Goal: Information Seeking & Learning: Check status

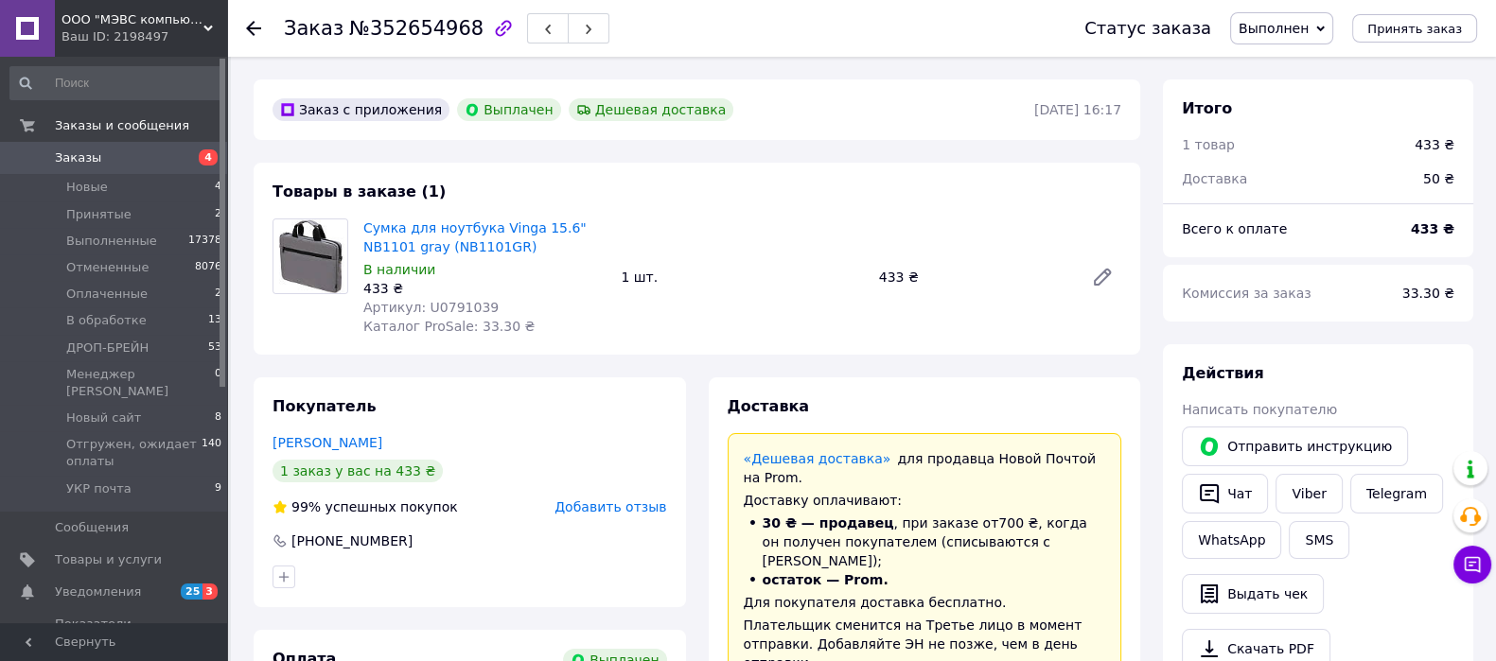
scroll to position [472, 0]
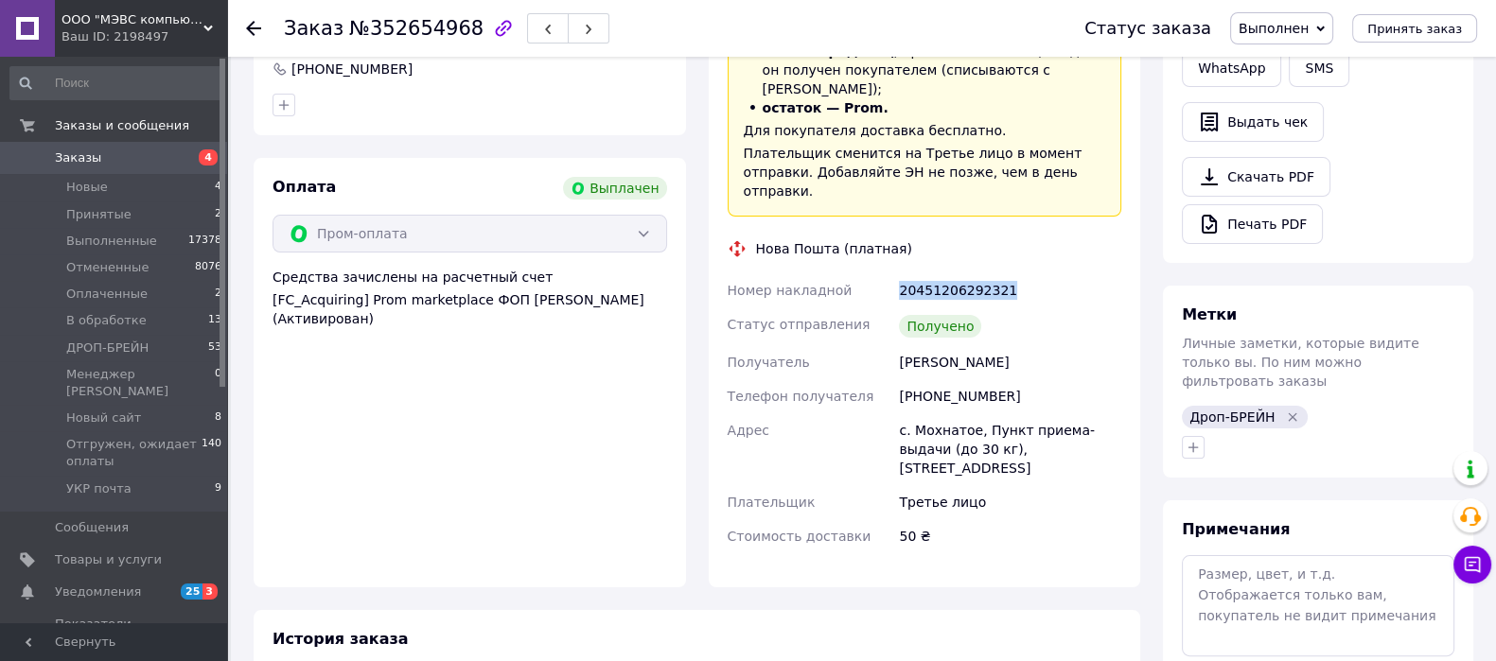
drag, startPoint x: 981, startPoint y: 253, endPoint x: 842, endPoint y: 253, distance: 139.1
click at [842, 273] on div "Номер накладной 20451206292321 Статус отправления Получено Получатель Павко Вас…" at bounding box center [925, 413] width 402 height 280
copy div "Номер накладной 20451206292321"
drag, startPoint x: 996, startPoint y: 320, endPoint x: 904, endPoint y: 333, distance: 93.7
click at [890, 329] on div "Номер накладной 20451206292321 Статус отправления Получено Получатель Павко Вас…" at bounding box center [925, 413] width 402 height 280
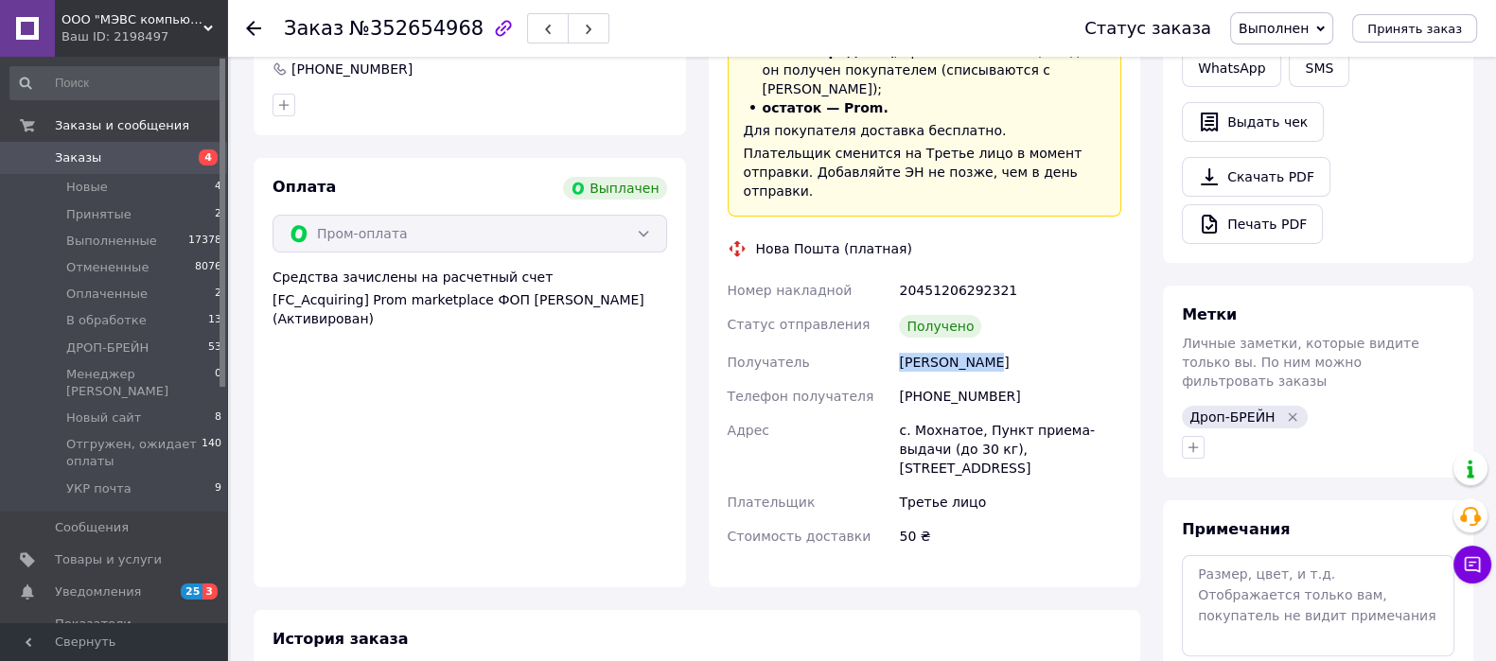
copy div "Получатель Павко Василь"
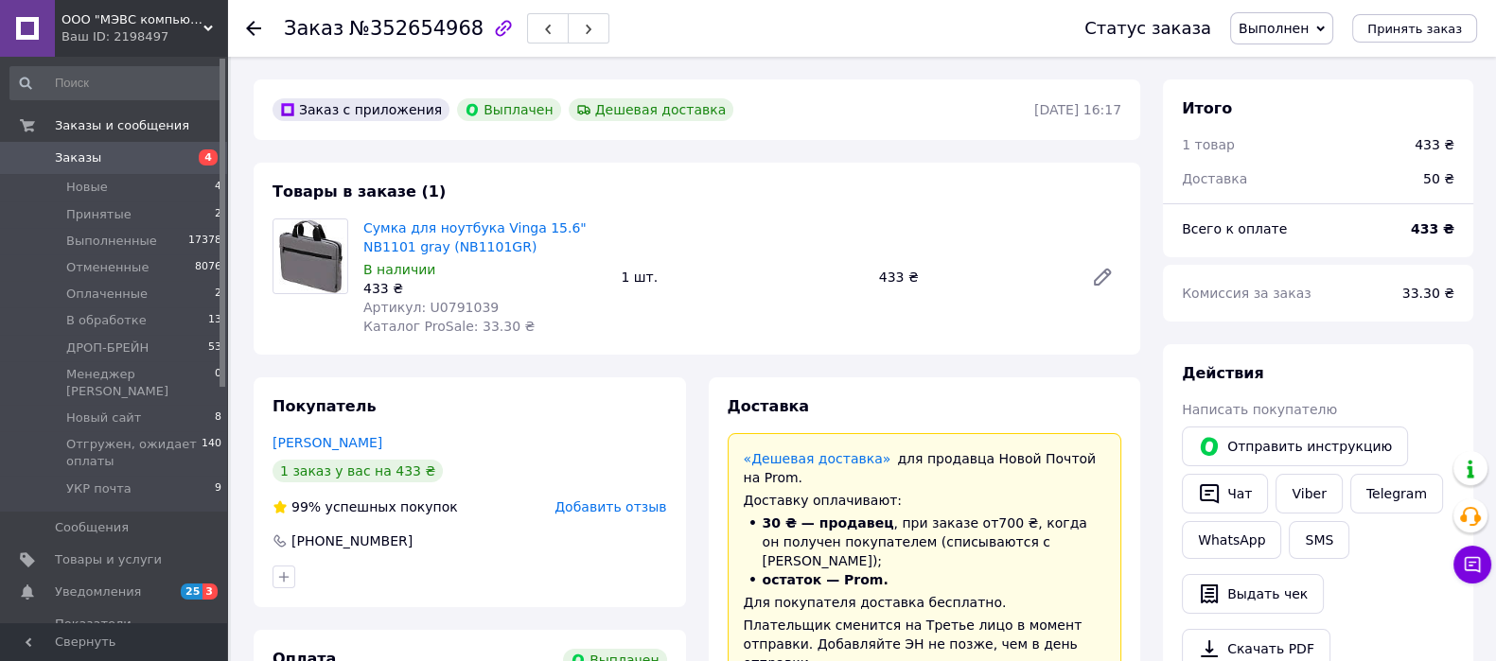
click at [442, 305] on span "Артикул: U0791039" at bounding box center [430, 307] width 135 height 15
copy span "U0791039"
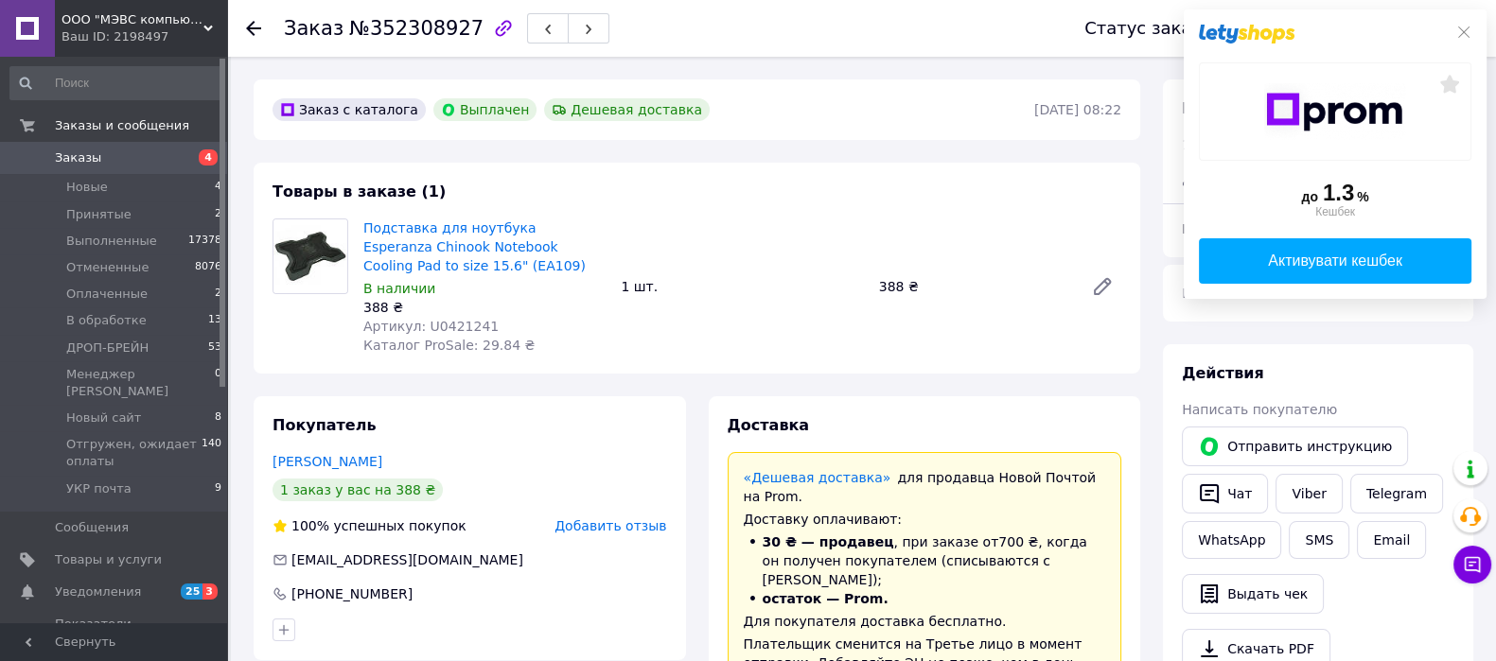
scroll to position [472, 0]
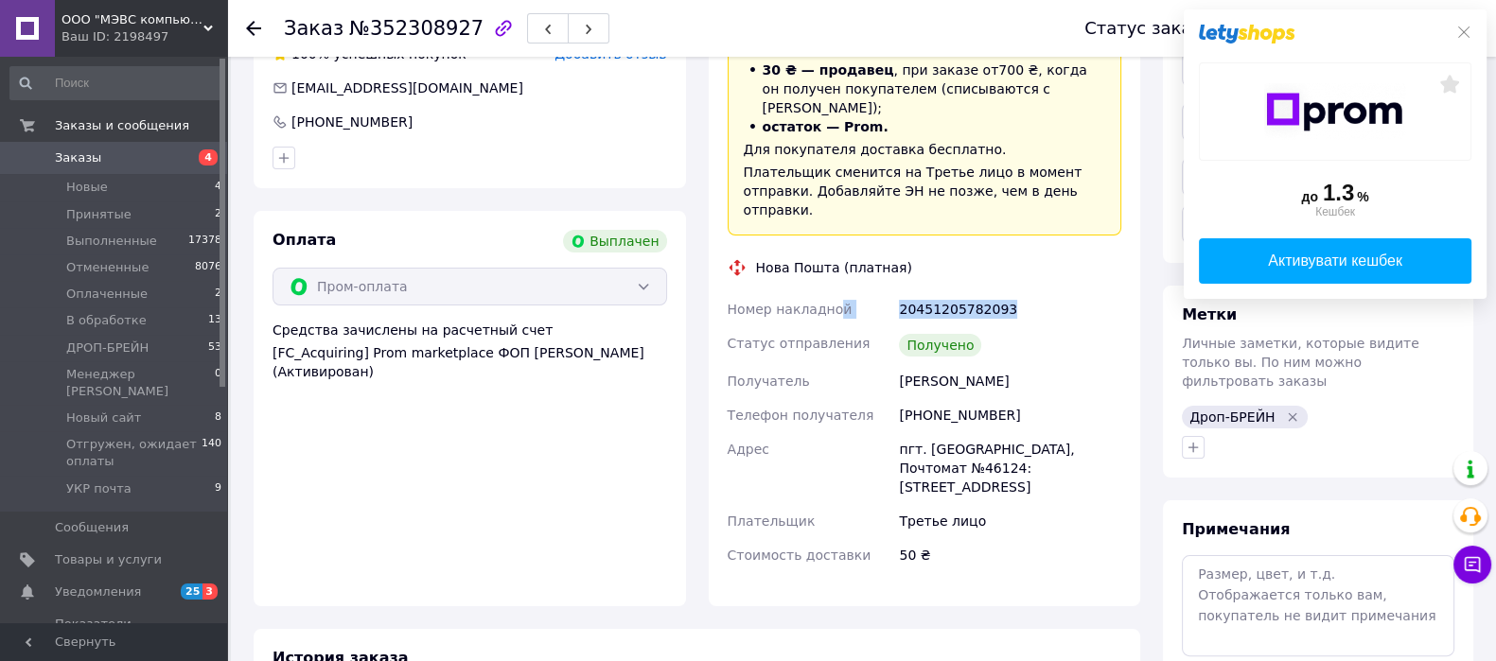
drag, startPoint x: 1007, startPoint y: 278, endPoint x: 832, endPoint y: 271, distance: 175.2
click at [832, 292] on div "Номер накладной 20451205782093 Статус отправления Получено Получатель Дьяченко …" at bounding box center [925, 432] width 402 height 280
click at [1048, 292] on div "20451205782093" at bounding box center [1010, 309] width 230 height 34
drag, startPoint x: 1035, startPoint y: 272, endPoint x: 903, endPoint y: 273, distance: 132.5
click at [903, 292] on div "20451205782093" at bounding box center [1010, 309] width 230 height 34
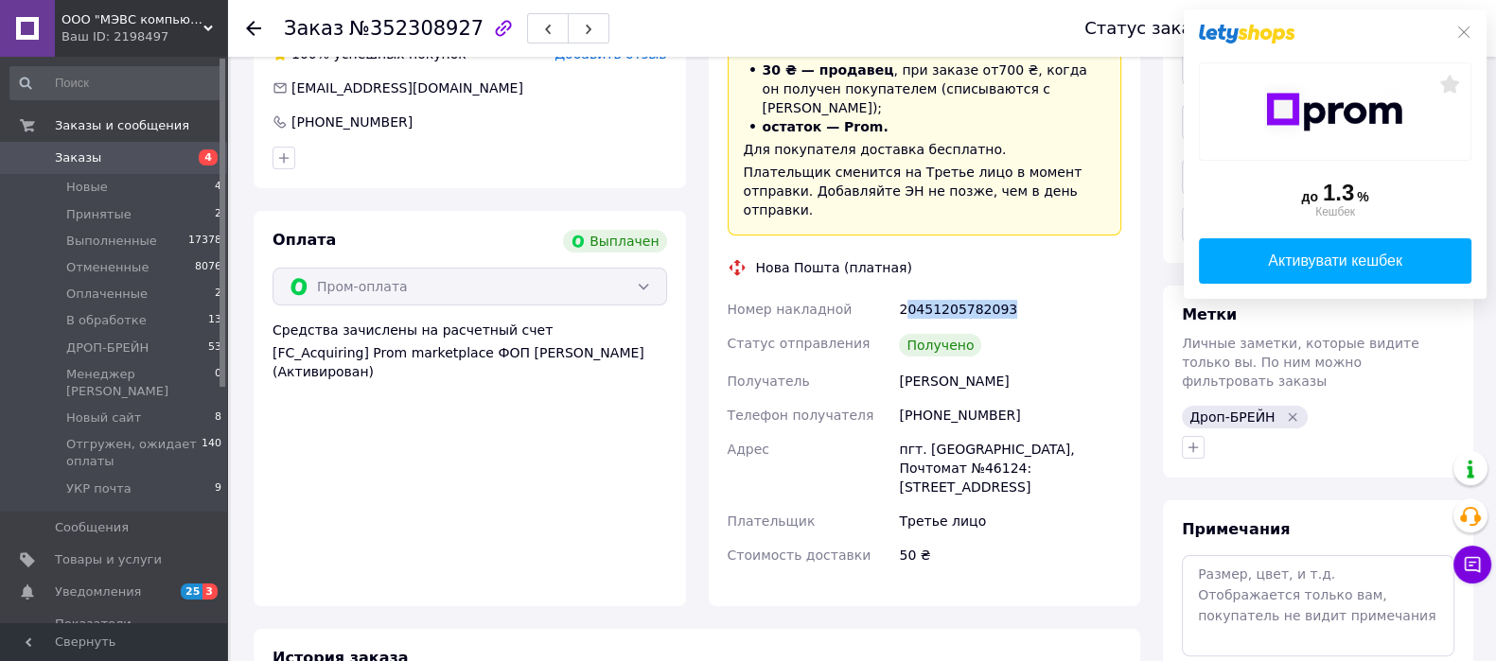
click at [1008, 292] on div "20451205782093" at bounding box center [1010, 309] width 230 height 34
drag, startPoint x: 1008, startPoint y: 272, endPoint x: 905, endPoint y: 276, distance: 103.2
click at [905, 292] on div "20451205782093" at bounding box center [1010, 309] width 230 height 34
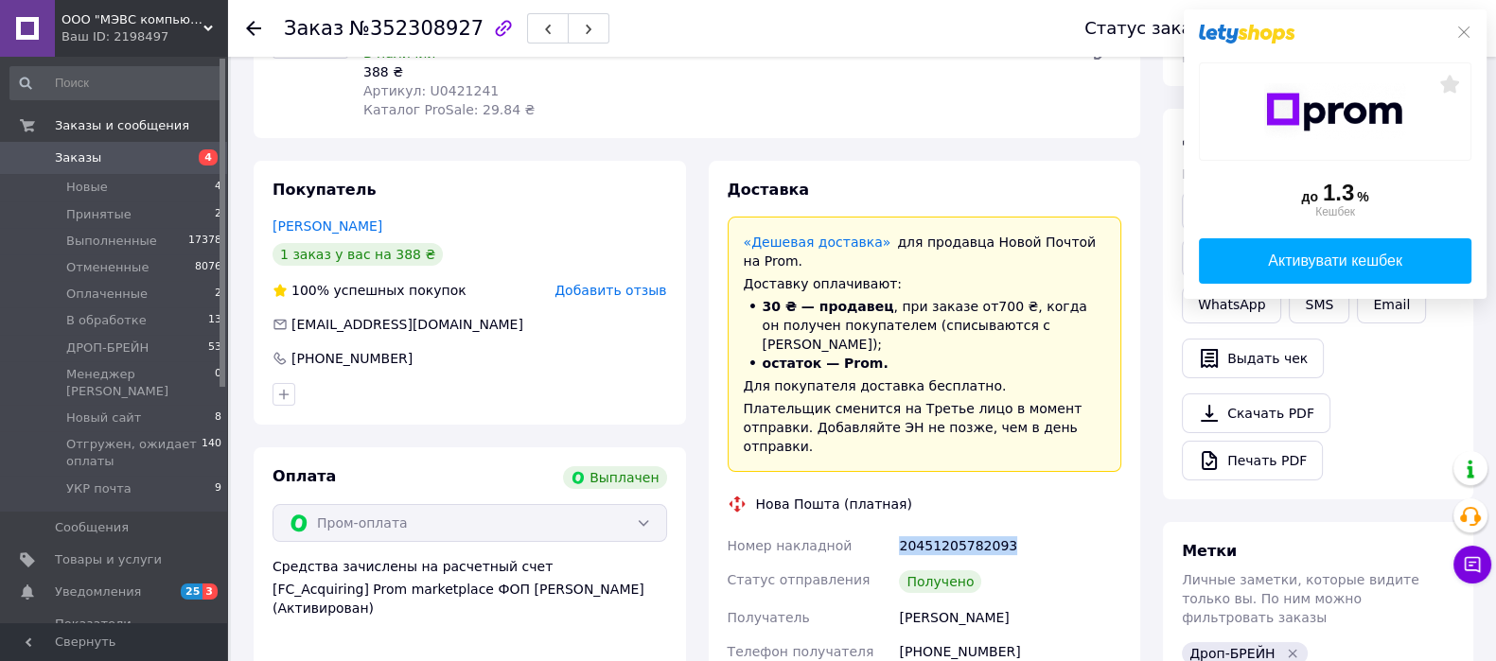
scroll to position [0, 0]
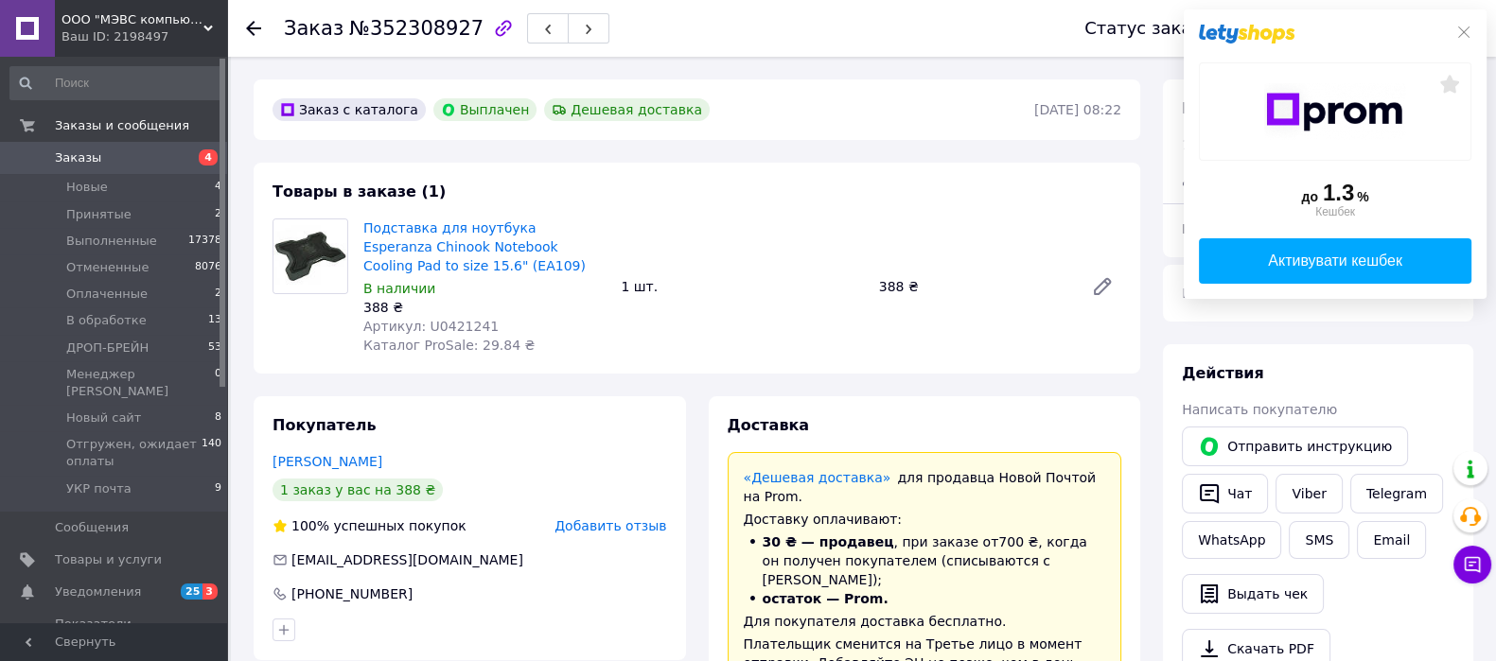
click at [445, 338] on span "Каталог ProSale: 29.84 ₴" at bounding box center [448, 345] width 171 height 15
click at [445, 329] on span "Артикул: U0421241" at bounding box center [430, 326] width 135 height 15
copy span "U0421241"
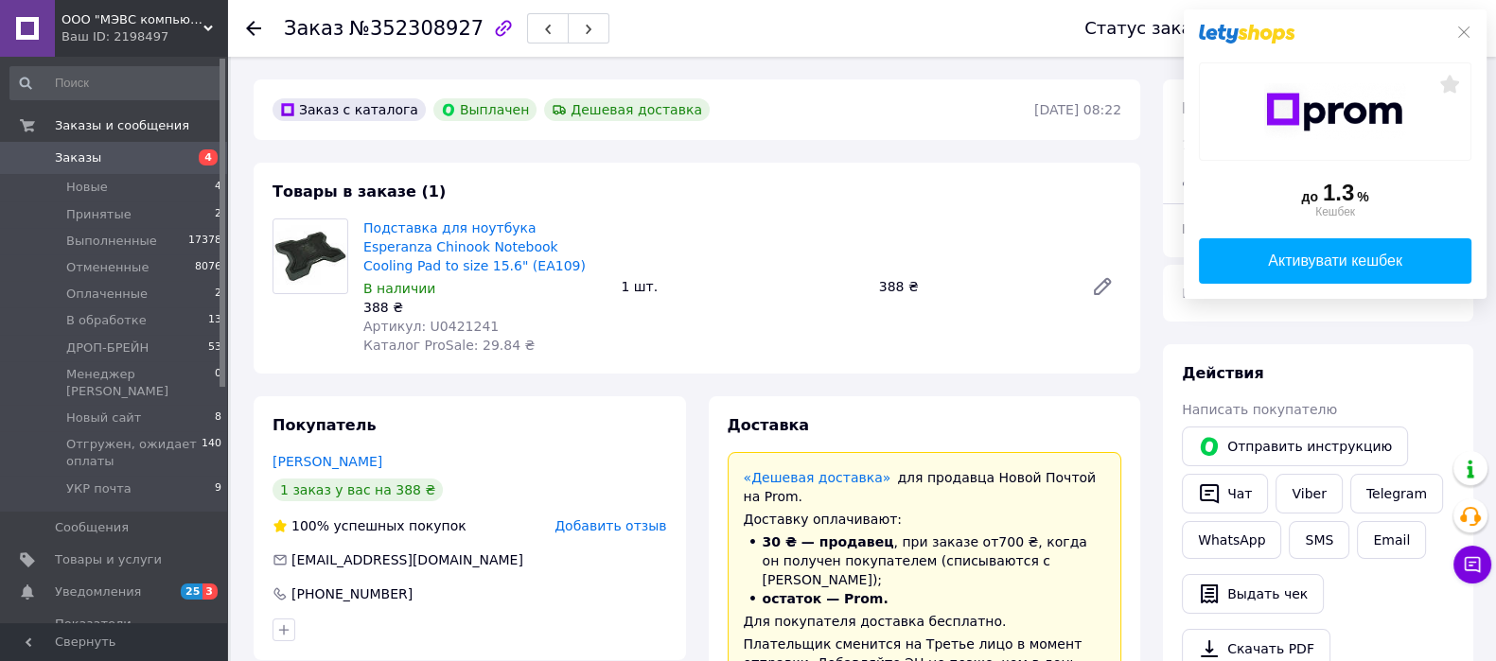
click at [1452, 27] on div at bounding box center [1335, 34] width 273 height 19
click at [1463, 31] on icon at bounding box center [1463, 31] width 11 height 11
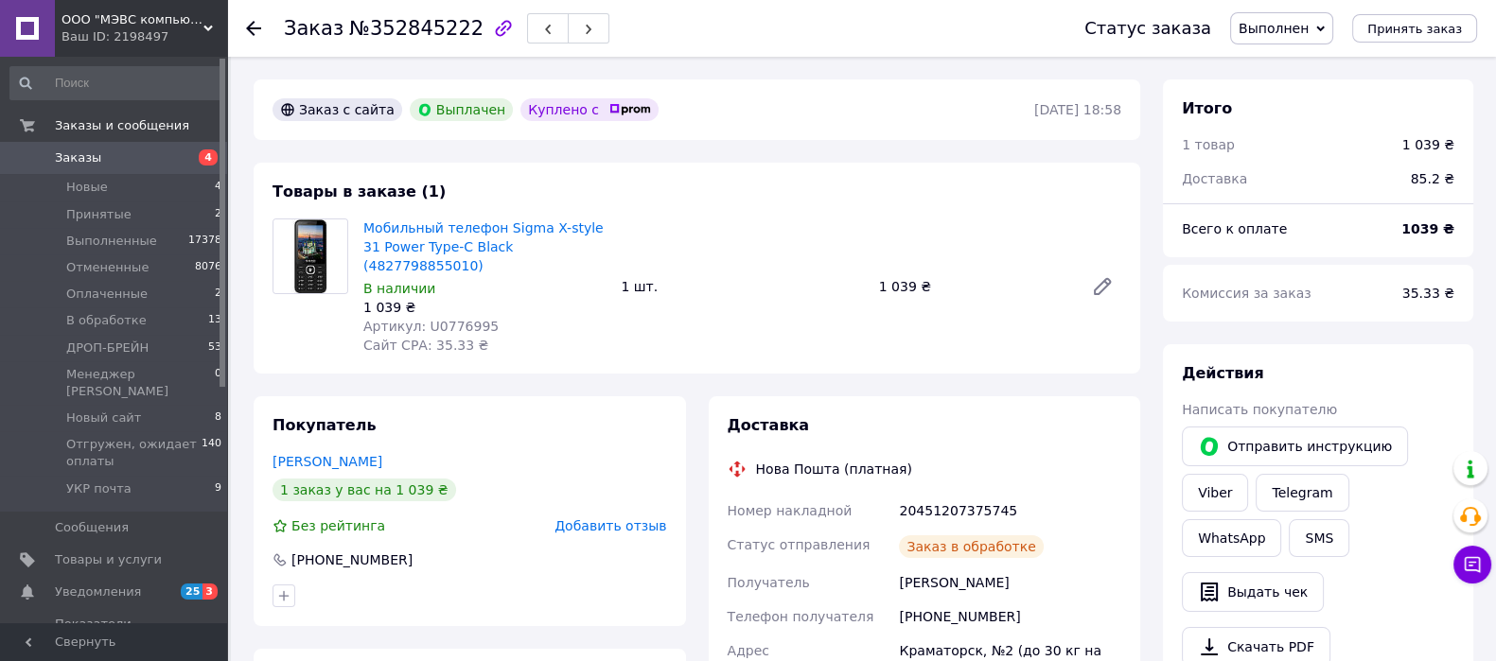
scroll to position [14, 0]
drag, startPoint x: 1004, startPoint y: 499, endPoint x: 855, endPoint y: 494, distance: 148.6
click at [855, 494] on div "Номер накладной 20451207375745 Статус отправления Получено Получатель [PERSON_N…" at bounding box center [925, 634] width 402 height 280
copy div "Номер накладной 20451207375745"
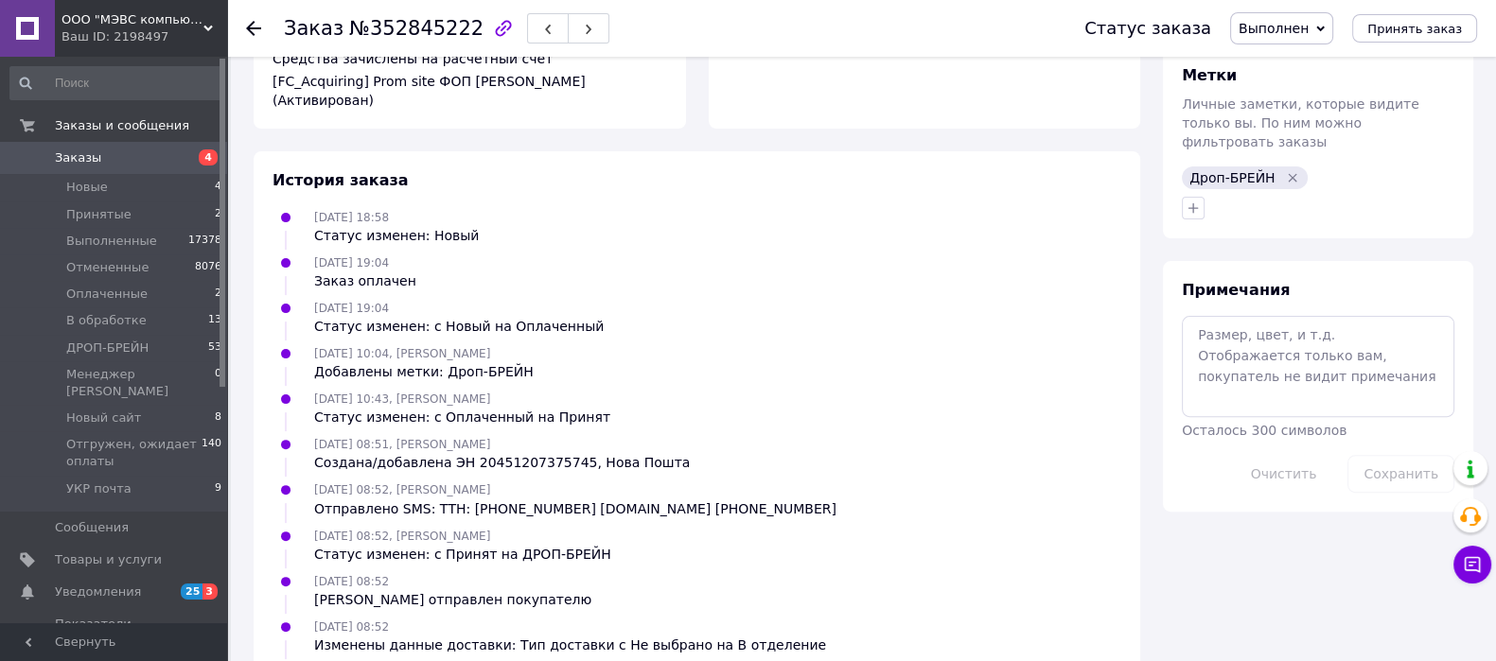
scroll to position [0, 0]
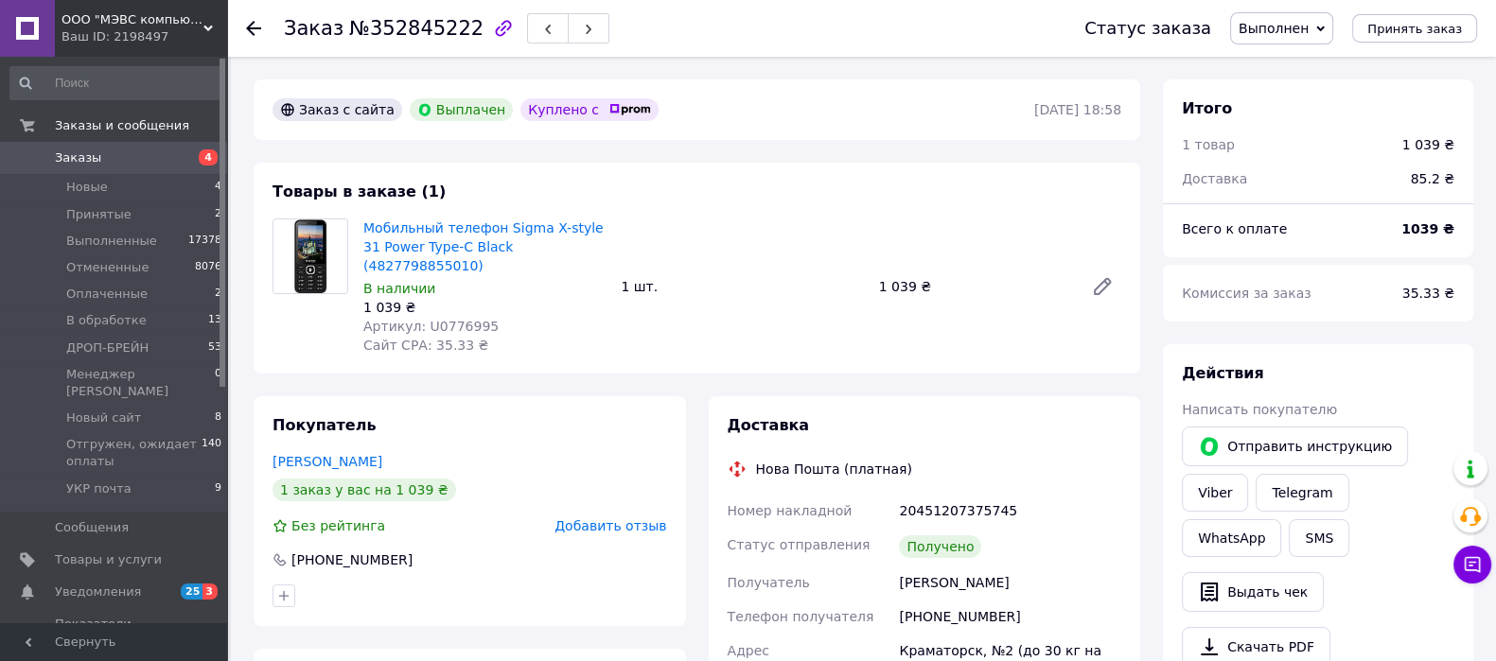
click at [448, 319] on span "Артикул: U0776995" at bounding box center [430, 326] width 135 height 15
copy span "U0776995"
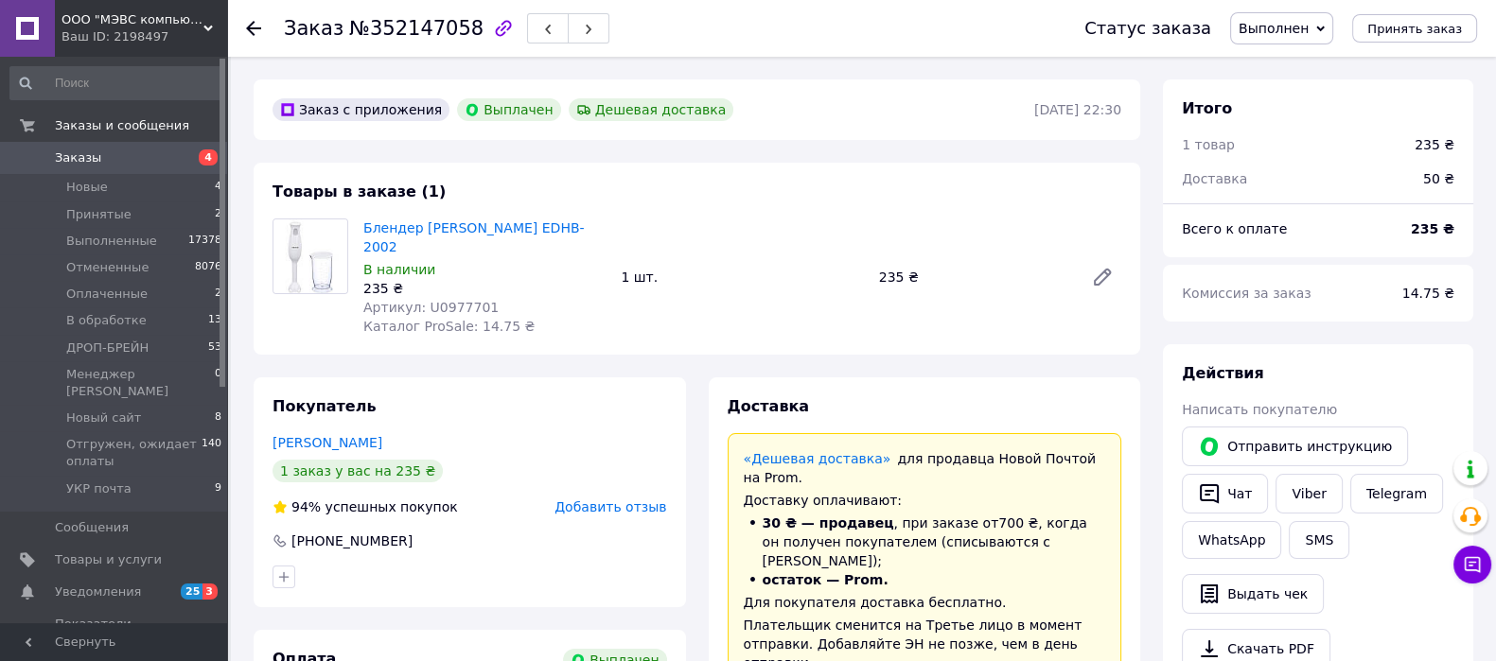
scroll to position [472, 0]
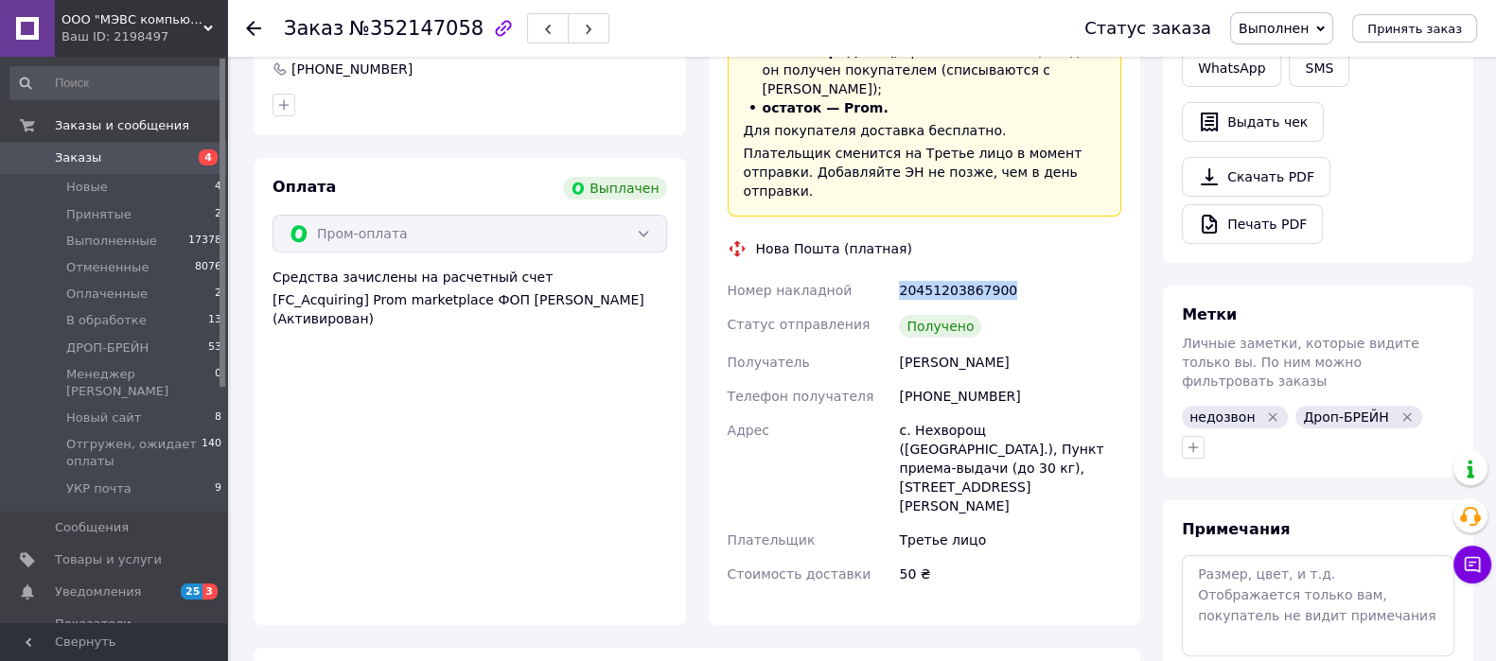
drag, startPoint x: 1013, startPoint y: 224, endPoint x: 891, endPoint y: 234, distance: 122.4
click at [891, 273] on div "Номер накладной 20451203867900 Статус отправления Получено Получатель Савчук Ма…" at bounding box center [925, 432] width 402 height 318
copy div "Номер накладной 20451203867900"
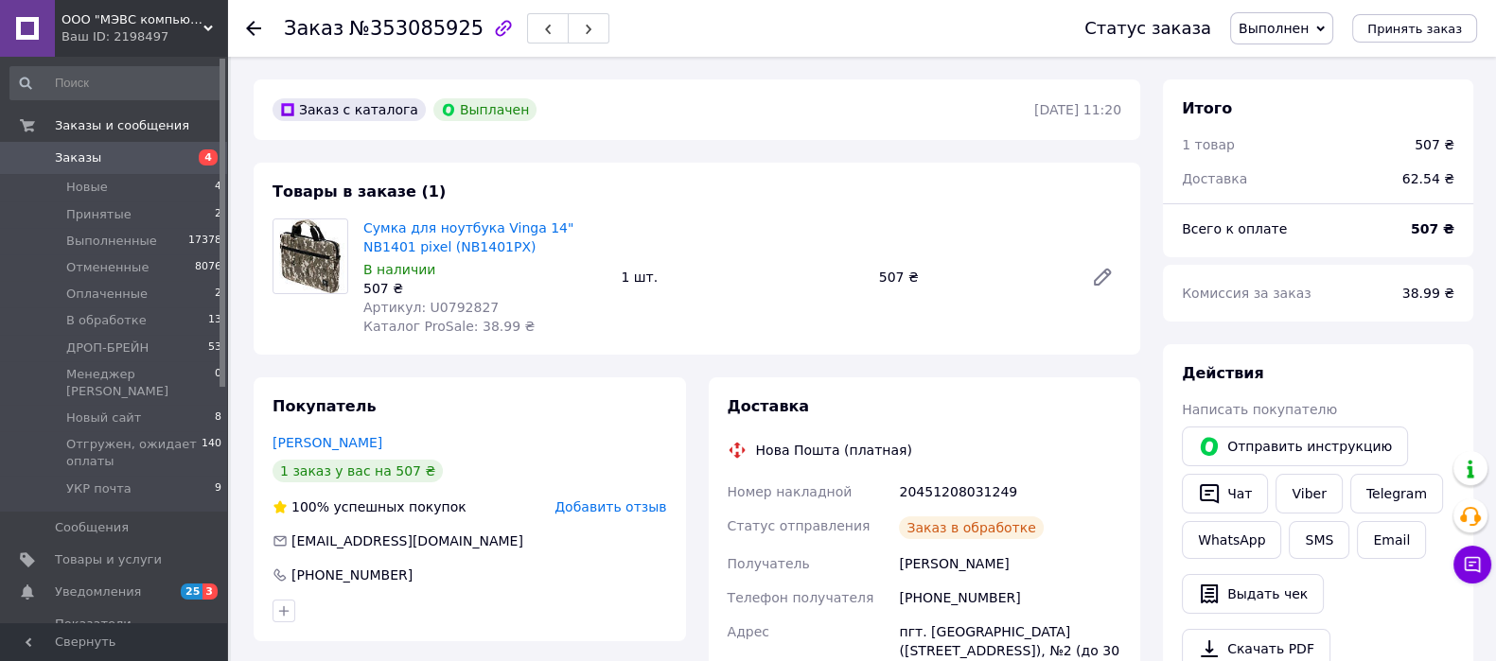
scroll to position [102, 0]
drag, startPoint x: 1017, startPoint y: 500, endPoint x: 871, endPoint y: 500, distance: 145.7
click at [871, 500] on div "Номер накладной 20451208031249 Статус отправления Получено Получатель [PERSON_N…" at bounding box center [925, 615] width 402 height 280
copy div "Номер накладной 20451208031249"
click at [449, 308] on span "Артикул: U0792827" at bounding box center [430, 307] width 135 height 15
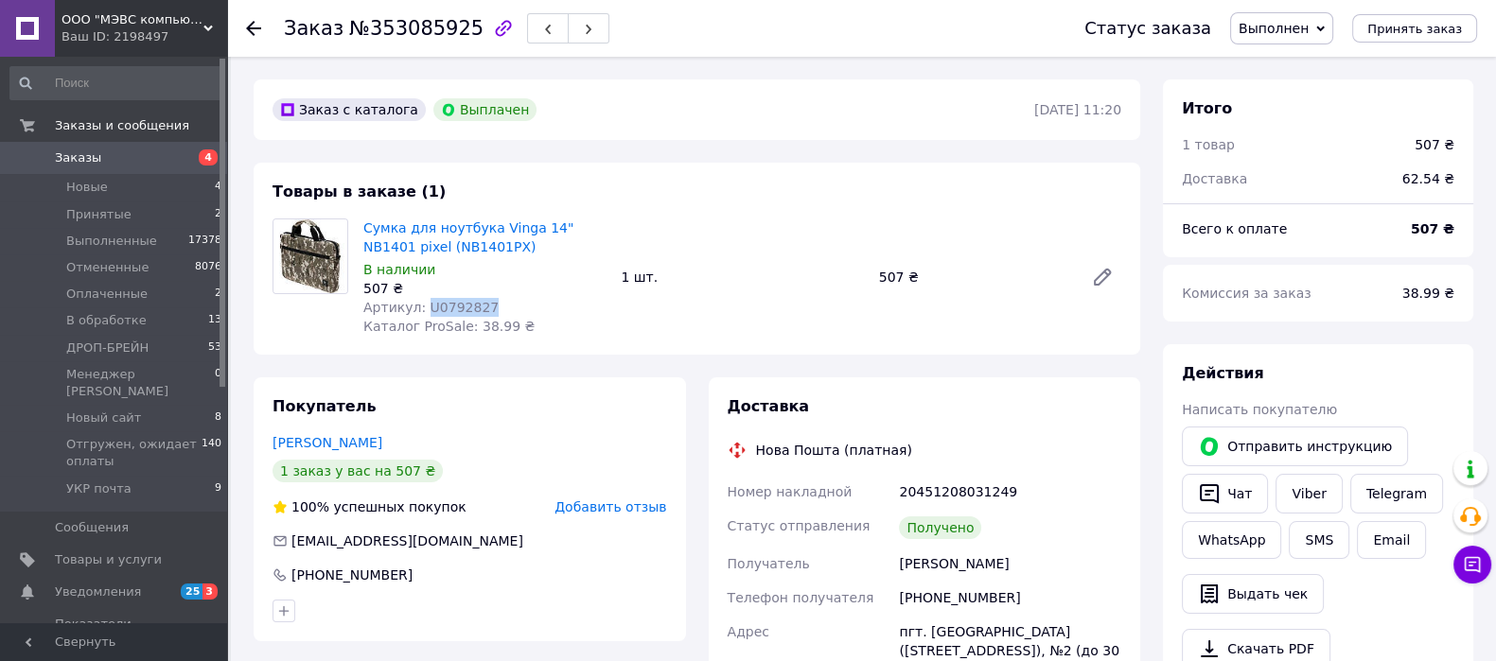
click at [449, 308] on span "Артикул: U0792827" at bounding box center [430, 307] width 135 height 15
copy span "U0792827"
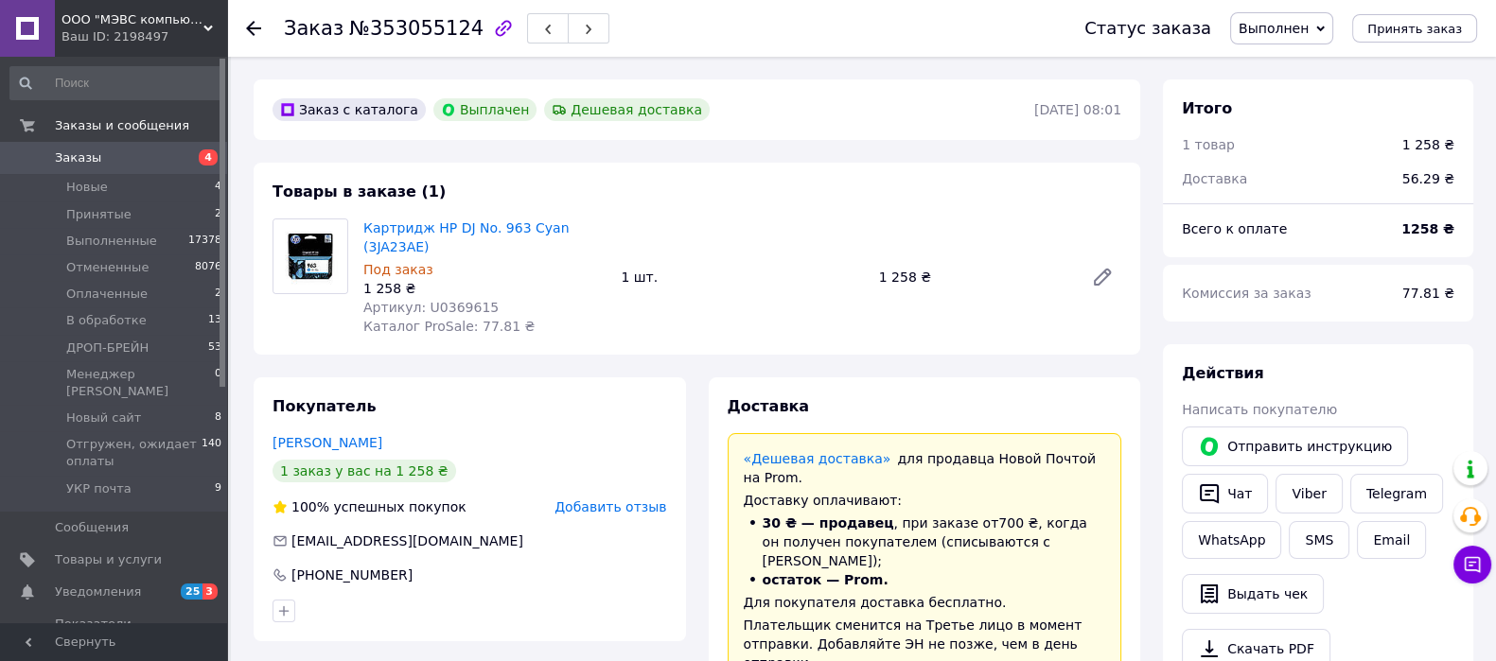
scroll to position [236, 0]
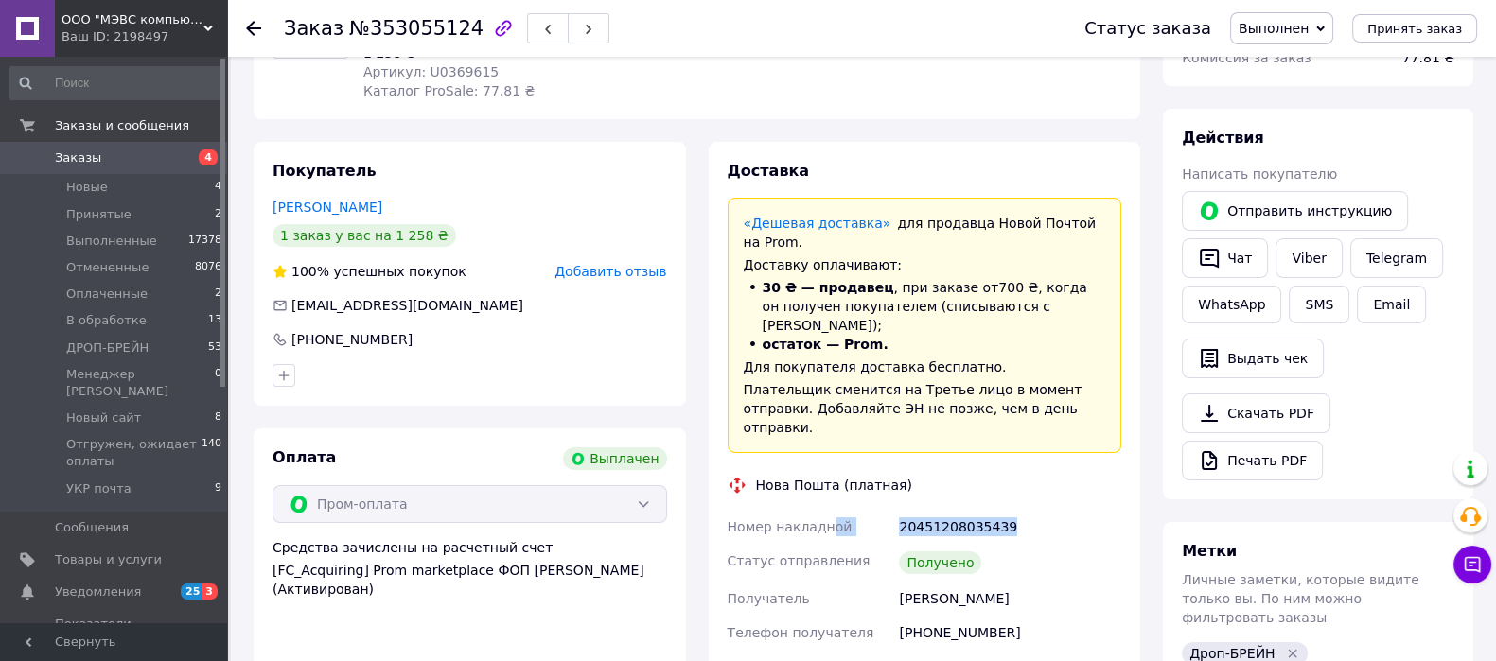
drag, startPoint x: 1006, startPoint y: 475, endPoint x: 818, endPoint y: 470, distance: 187.4
click at [1038, 510] on div "20451208035439" at bounding box center [1010, 527] width 230 height 34
drag, startPoint x: 959, startPoint y: 467, endPoint x: 875, endPoint y: 467, distance: 83.3
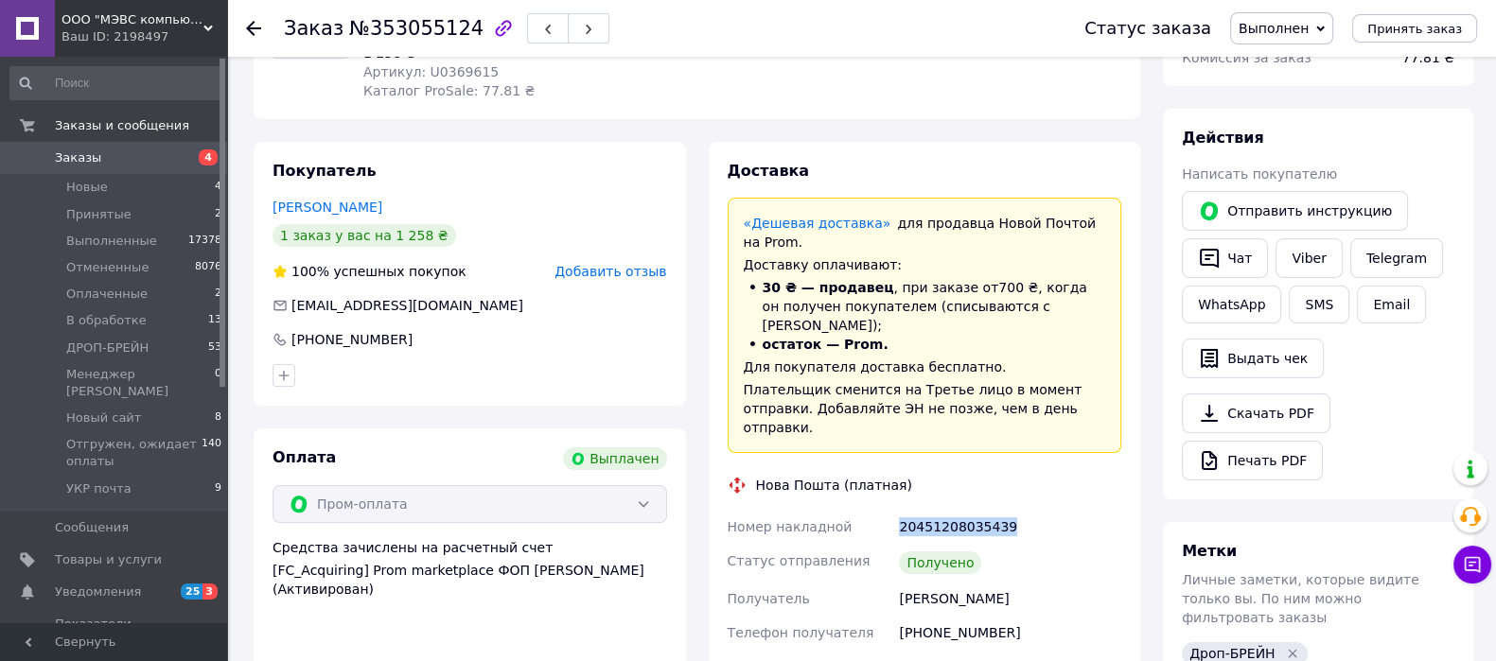
copy div "Номер накладной 20451208035439"
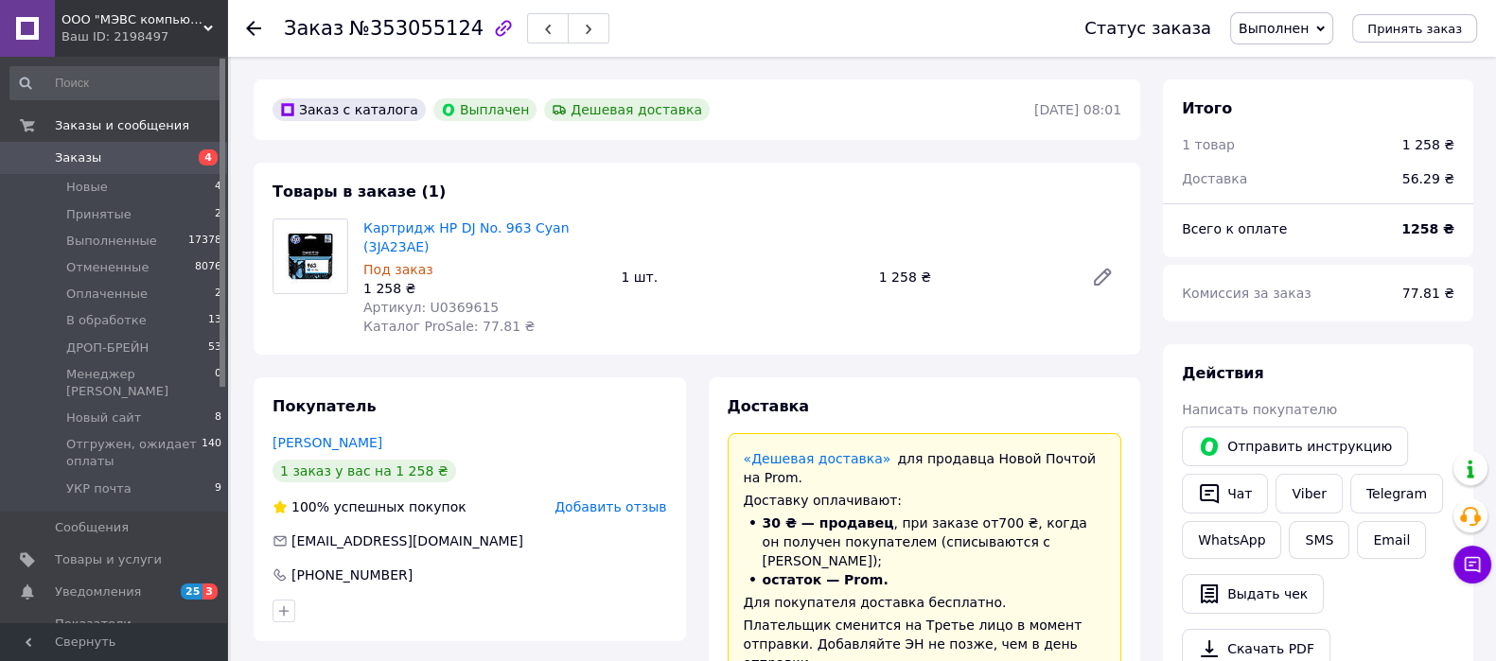
click at [451, 300] on span "Артикул: U0369615" at bounding box center [430, 307] width 135 height 15
copy span "U0369615"
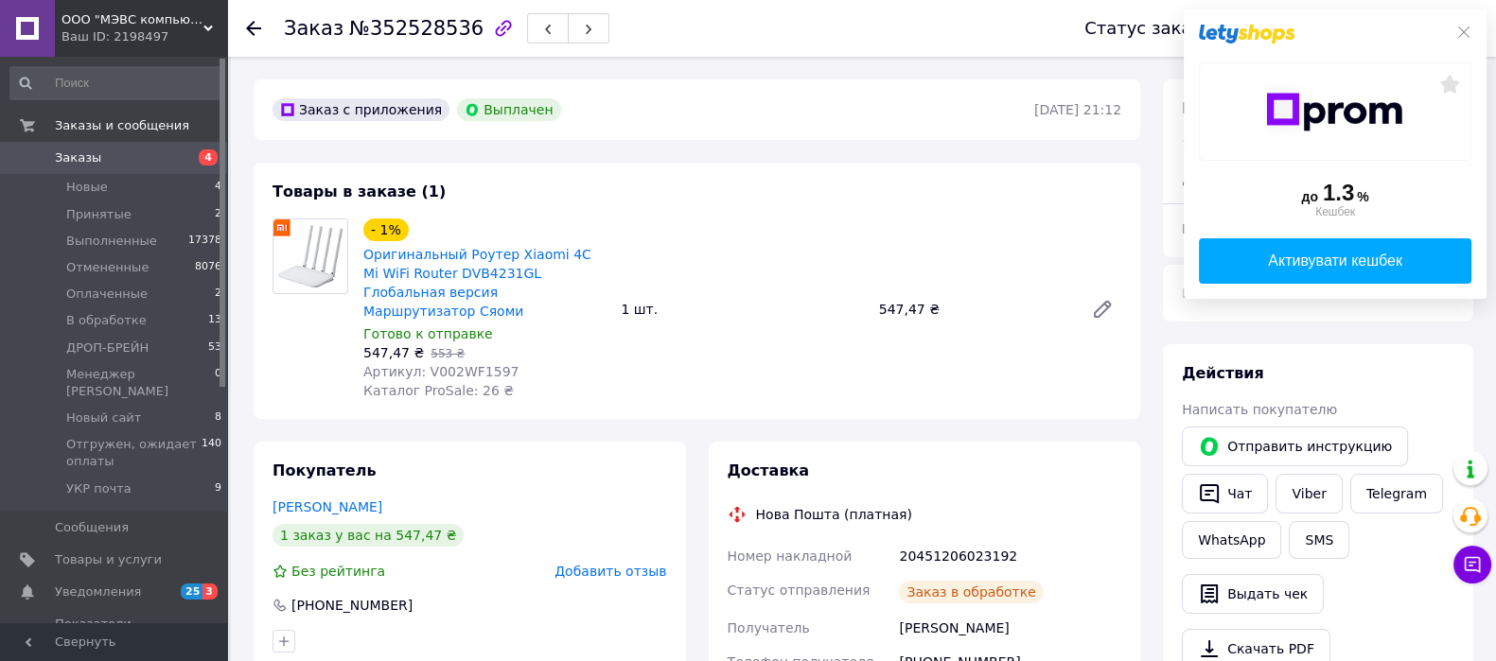
scroll to position [61, 0]
click at [1459, 25] on icon at bounding box center [1463, 32] width 15 height 15
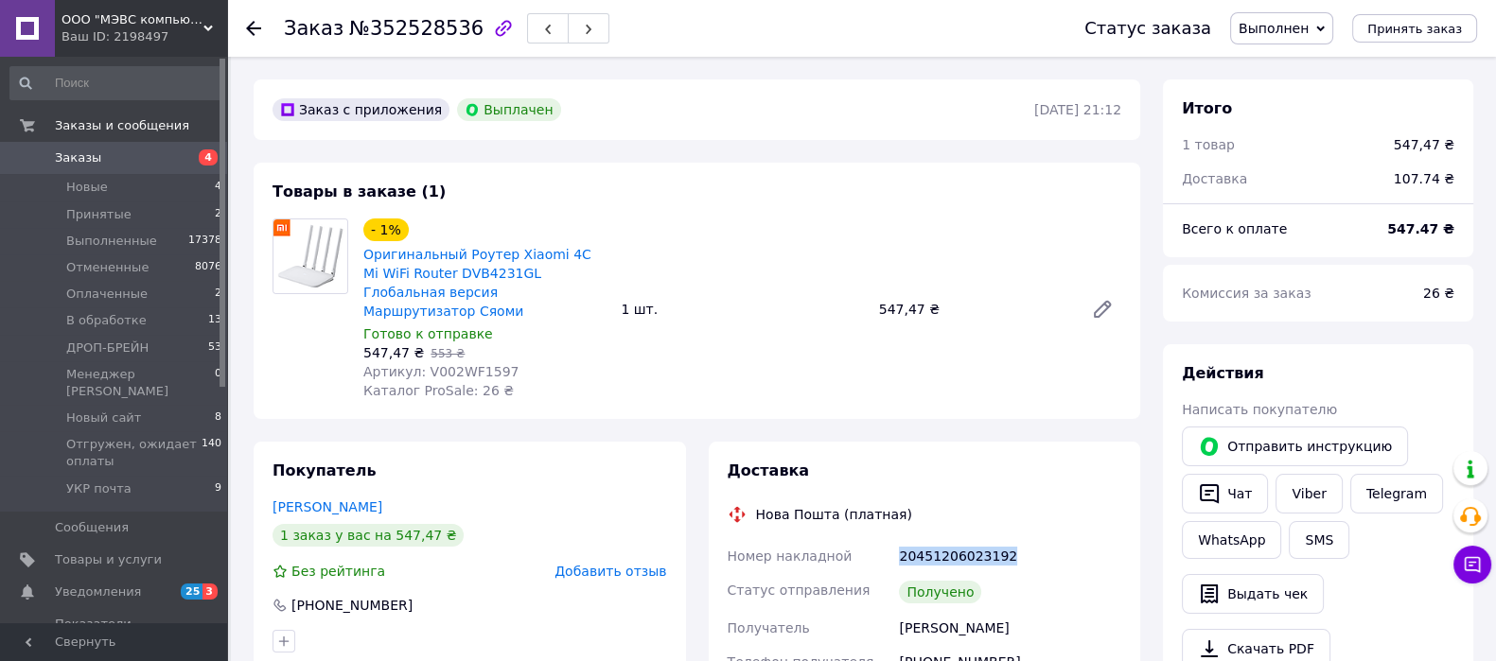
drag, startPoint x: 1024, startPoint y: 537, endPoint x: 942, endPoint y: 545, distance: 81.7
copy div "Номер накладной 20451206023192"
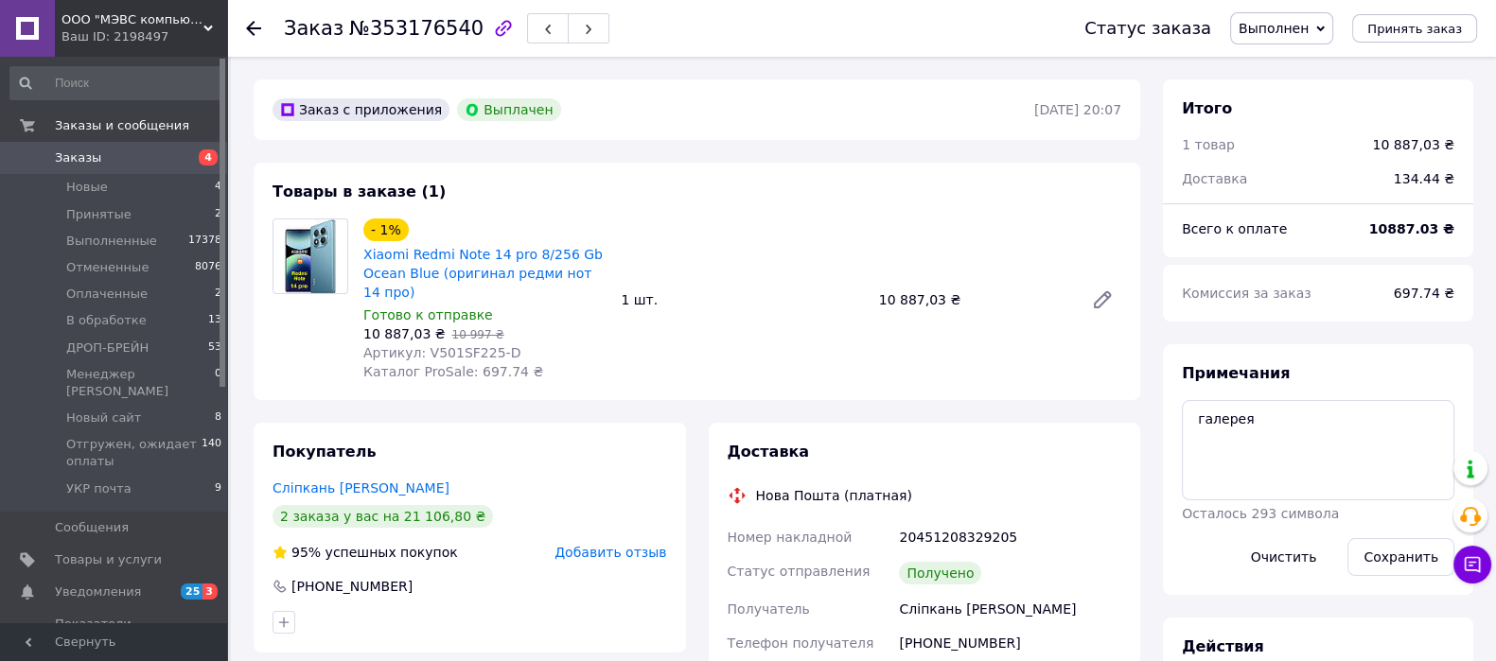
scroll to position [355, 0]
drag, startPoint x: 1012, startPoint y: 538, endPoint x: 871, endPoint y: 536, distance: 141.0
copy div "Номер накладной 20451208329205"
drag, startPoint x: 1023, startPoint y: 609, endPoint x: 896, endPoint y: 613, distance: 126.9
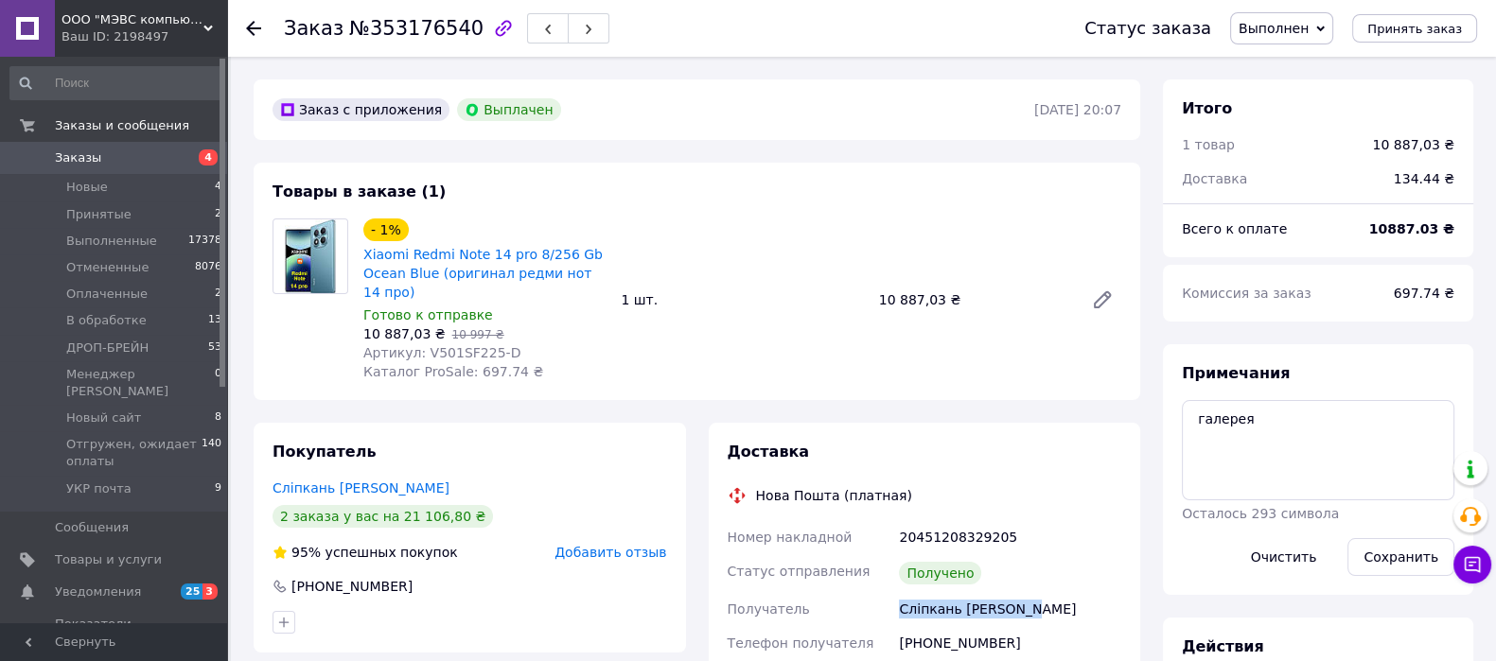
click at [896, 613] on div "Сліпкань [PERSON_NAME]" at bounding box center [1010, 609] width 230 height 34
copy div "Сліпкань [PERSON_NAME]"
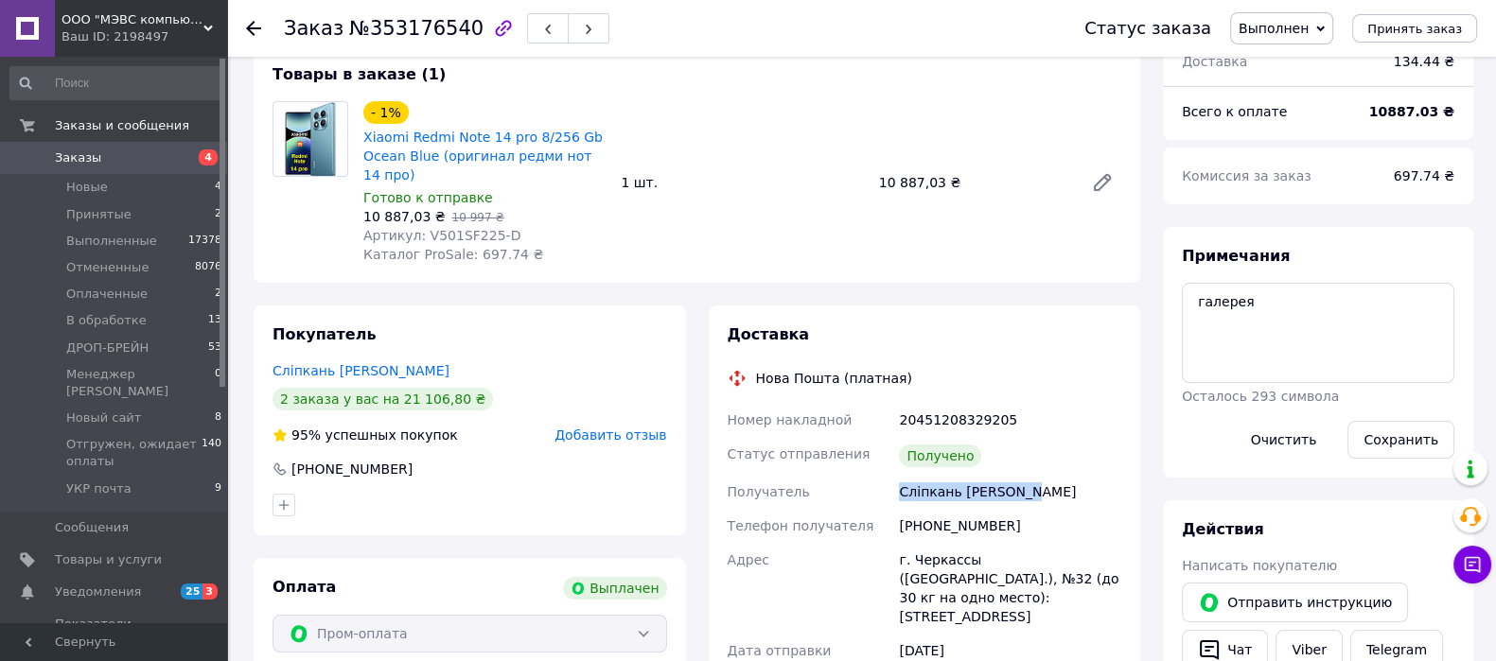
scroll to position [0, 0]
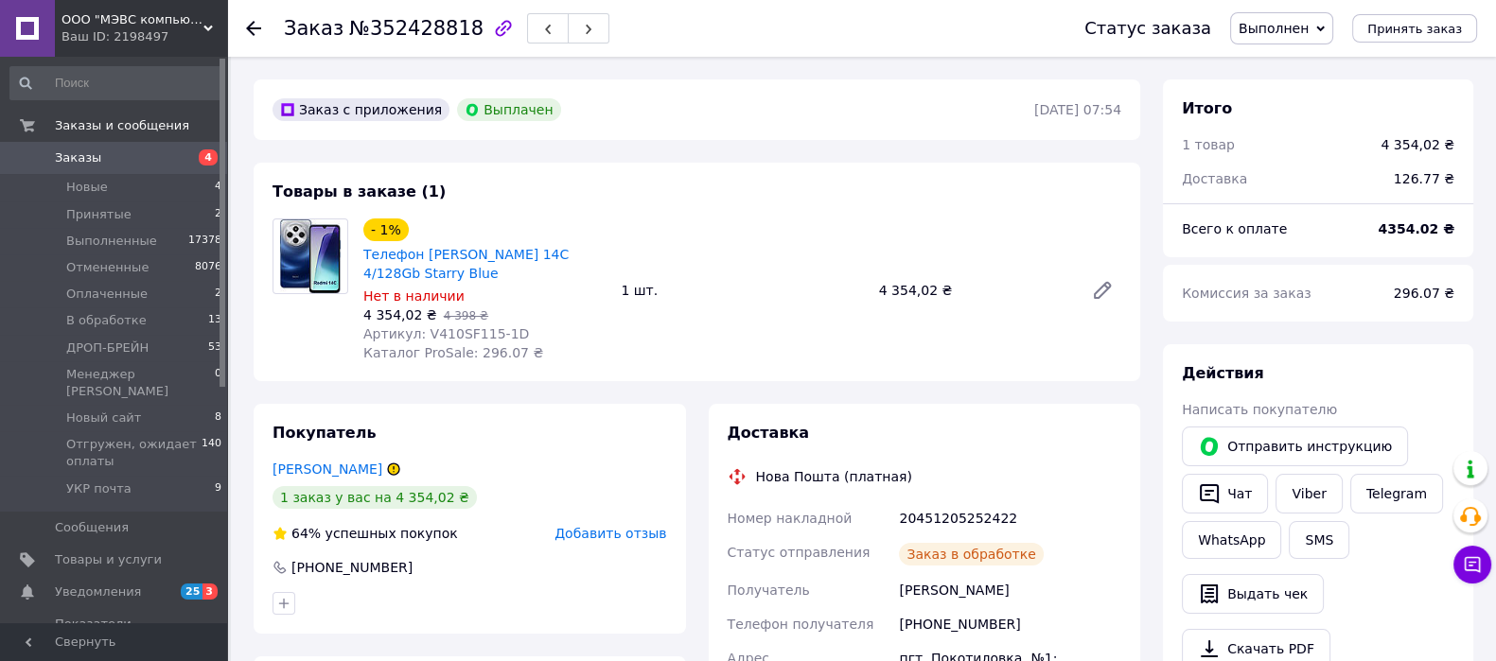
scroll to position [246, 0]
drag, startPoint x: 1012, startPoint y: 518, endPoint x: 834, endPoint y: 527, distance: 179.1
click at [834, 527] on div "Номер накладной 20451205252422 Статус отправления Получено Получатель [PERSON_N…" at bounding box center [925, 666] width 402 height 329
copy div "Номер накладной 20451205252422"
drag, startPoint x: 273, startPoint y: 30, endPoint x: 452, endPoint y: 30, distance: 179.8
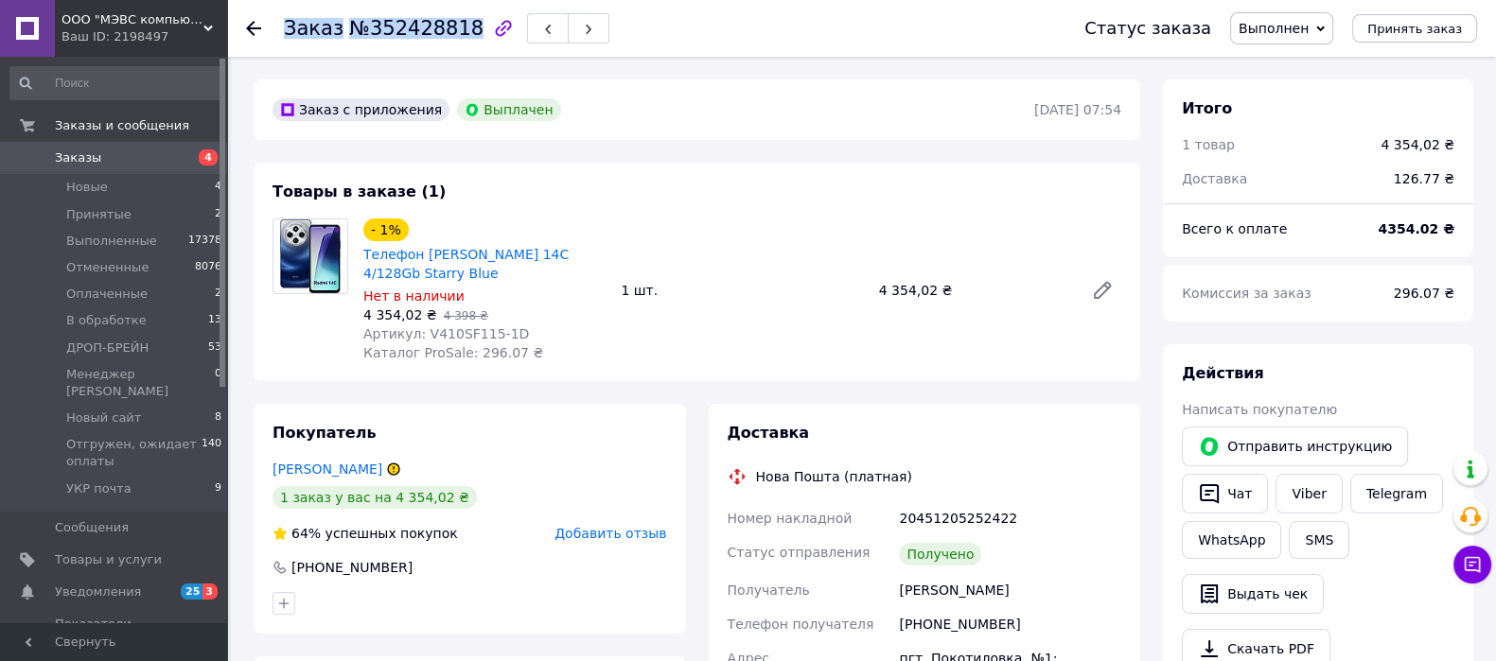
click at [452, 30] on div "Заказ №352428818 Статус заказа Выполнен Принят Отменен Оплаченный В обработке Д…" at bounding box center [861, 28] width 1231 height 57
copy h1 "Заказ №352428818"
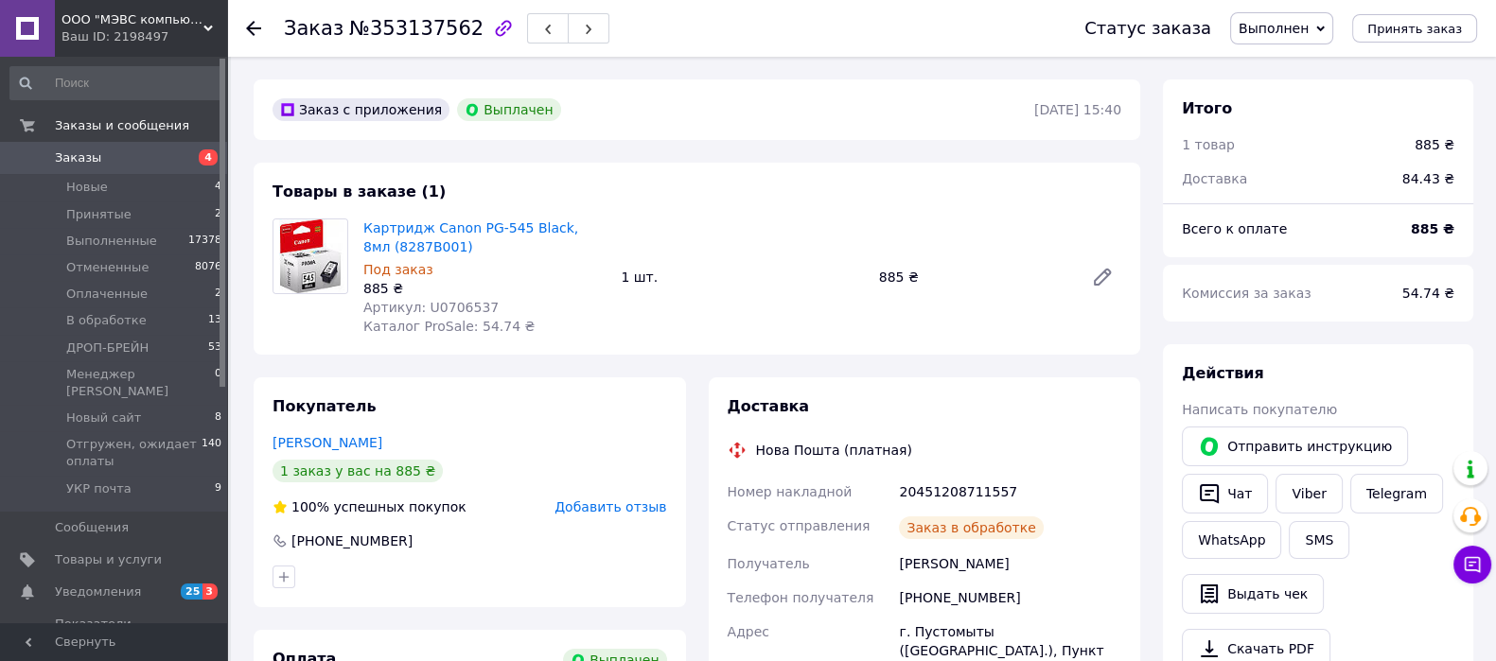
scroll to position [197, 0]
drag, startPoint x: 1016, startPoint y: 494, endPoint x: 869, endPoint y: 478, distance: 148.5
click at [869, 478] on div "Номер накладной 20451208711557 Статус отправления Получено Получатель [PERSON_N…" at bounding box center [925, 624] width 402 height 299
copy div "Номер накладной 20451208711557"
drag, startPoint x: 1002, startPoint y: 560, endPoint x: 895, endPoint y: 574, distance: 107.9
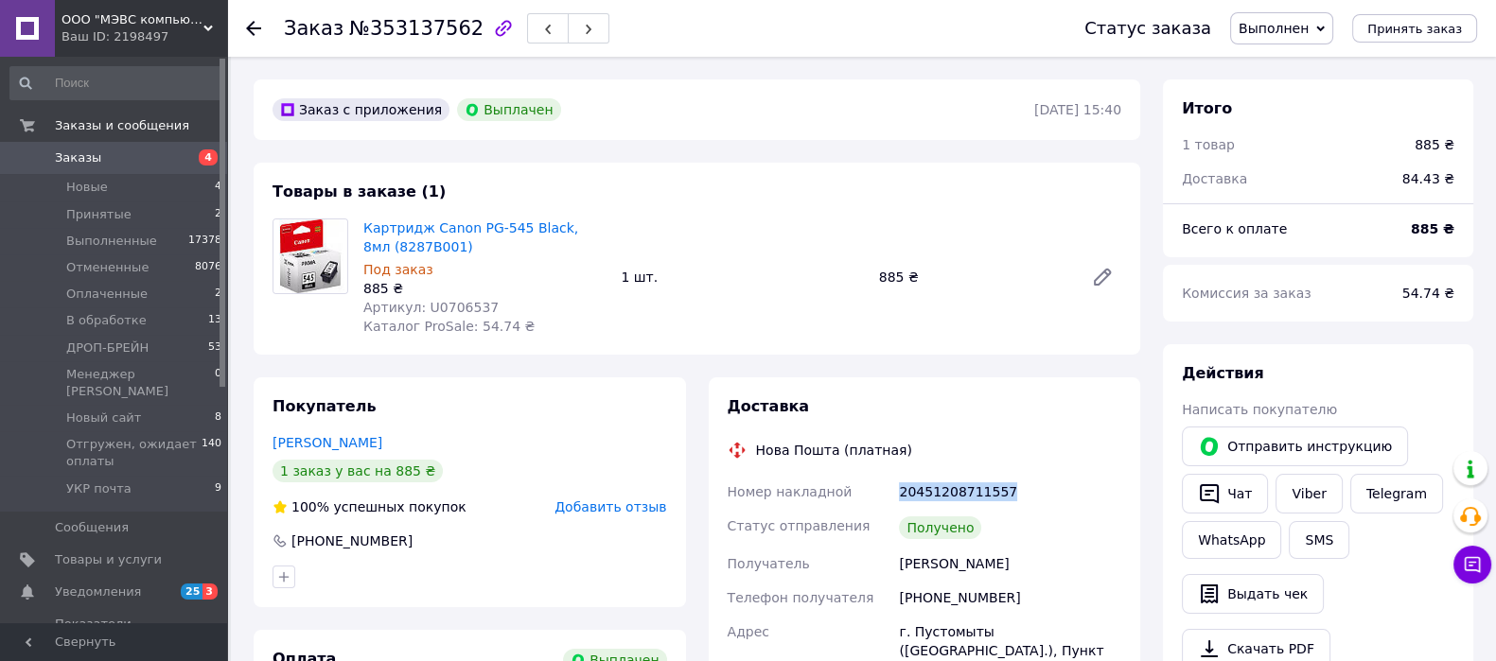
click at [886, 568] on div "Номер накладной 20451208711557 Статус отправления Получено Получатель [PERSON_N…" at bounding box center [925, 624] width 402 height 299
copy div "Получатель Стецик Вікторія"
click at [446, 300] on span "Артикул: U0706537" at bounding box center [430, 307] width 135 height 15
copy span "U0706537"
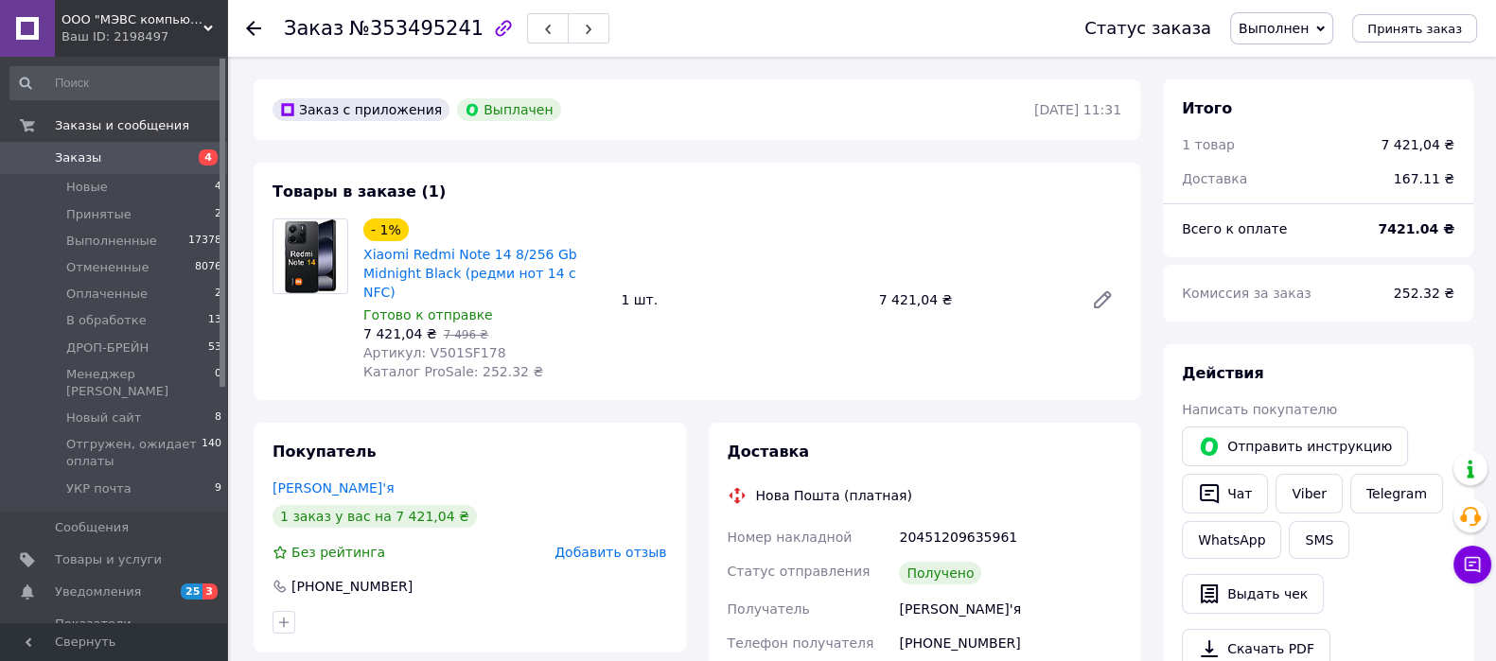
scroll to position [355, 0]
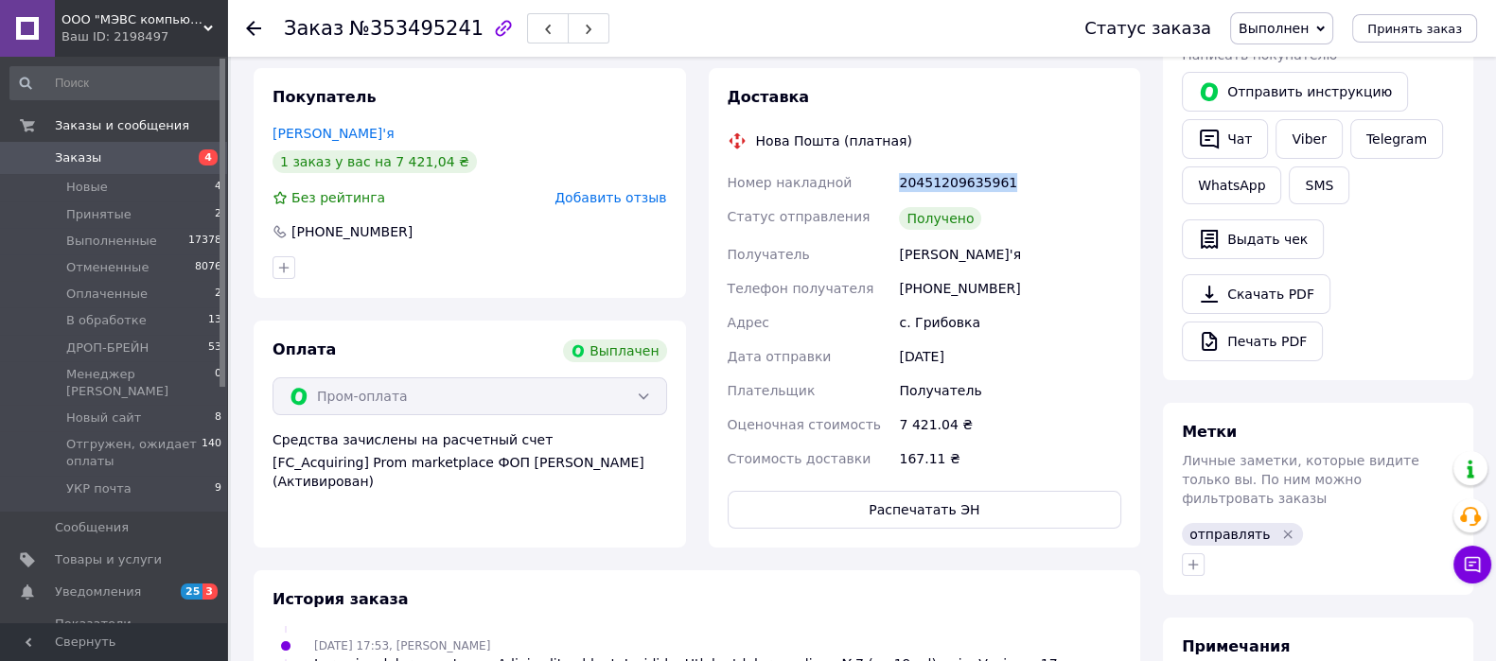
drag, startPoint x: 1007, startPoint y: 162, endPoint x: 896, endPoint y: 152, distance: 111.1
click at [896, 166] on div "20451209635961" at bounding box center [1010, 183] width 230 height 34
copy div "20451209635961"
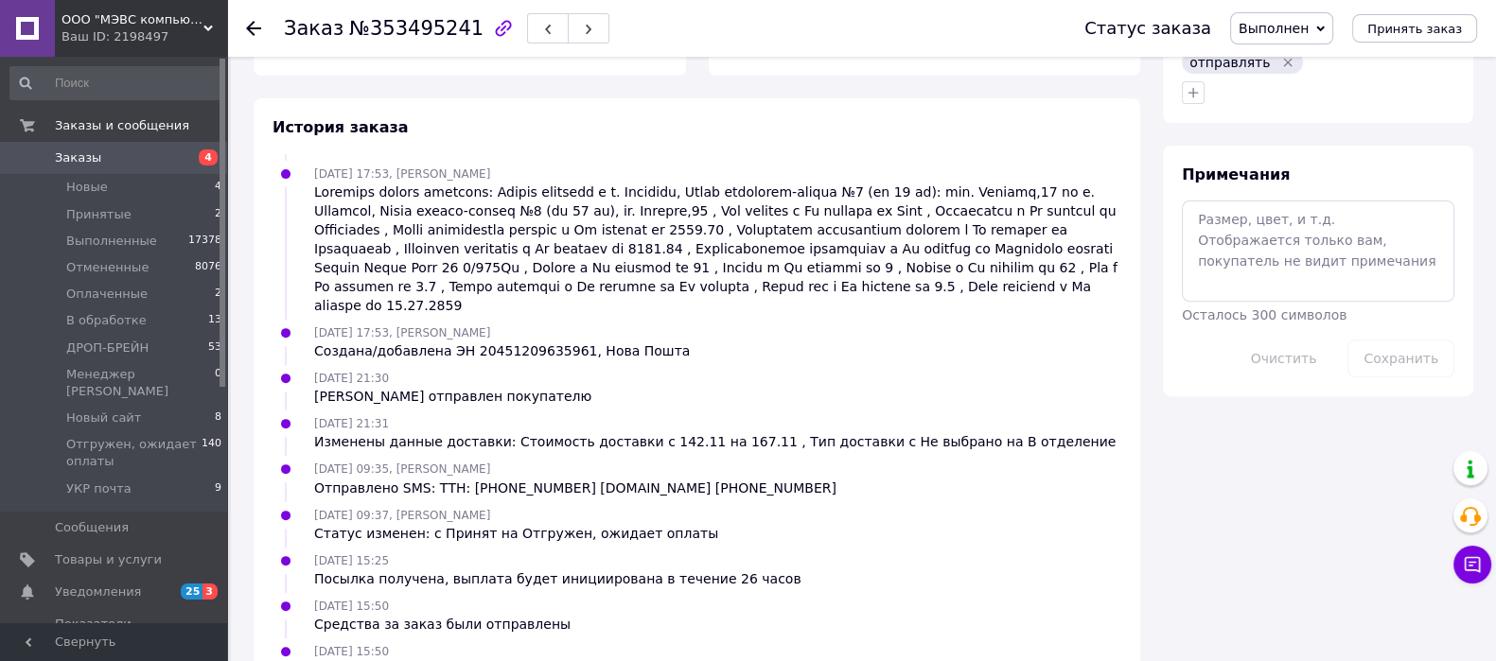
scroll to position [236, 0]
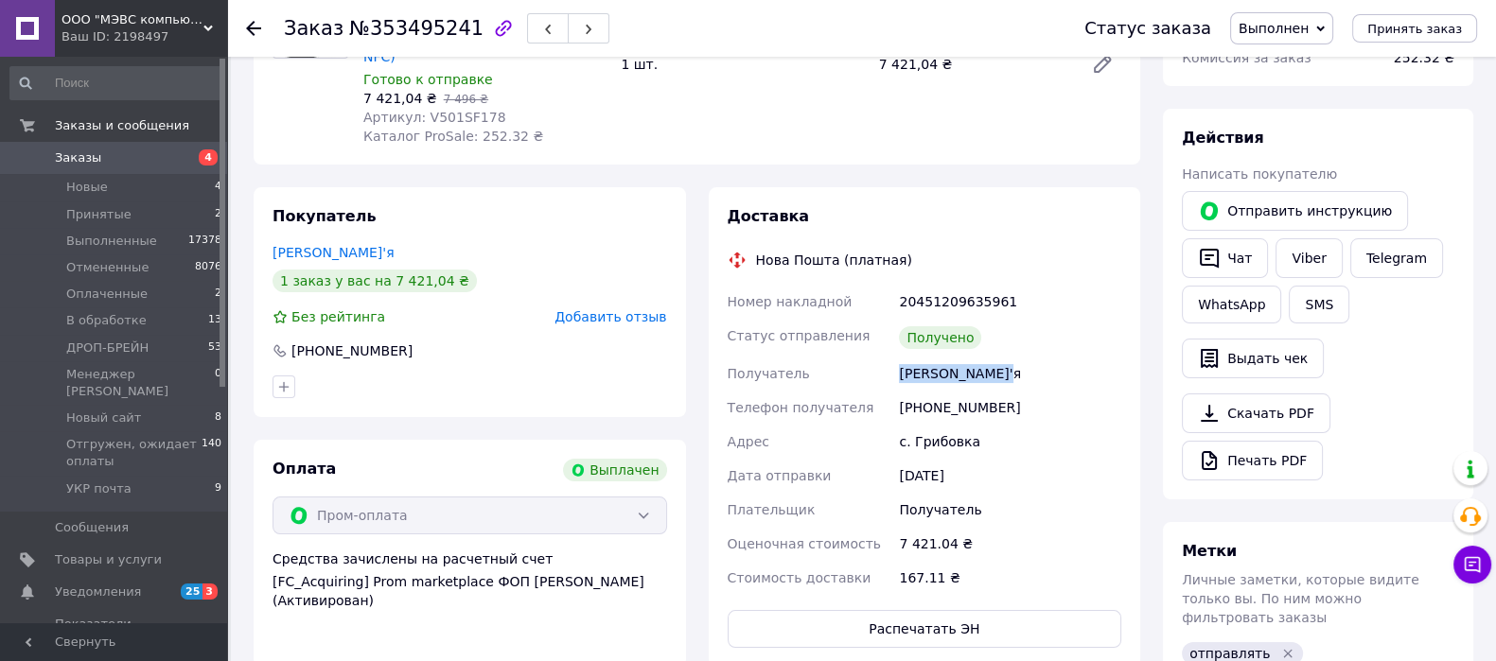
drag, startPoint x: 1013, startPoint y: 354, endPoint x: 870, endPoint y: 357, distance: 143.9
click at [870, 357] on div "Номер накладной 20451209635961 Статус отправления Получено Получатель Самаріна …" at bounding box center [925, 440] width 402 height 310
copy div "Получатель Самаріна Дар'я"
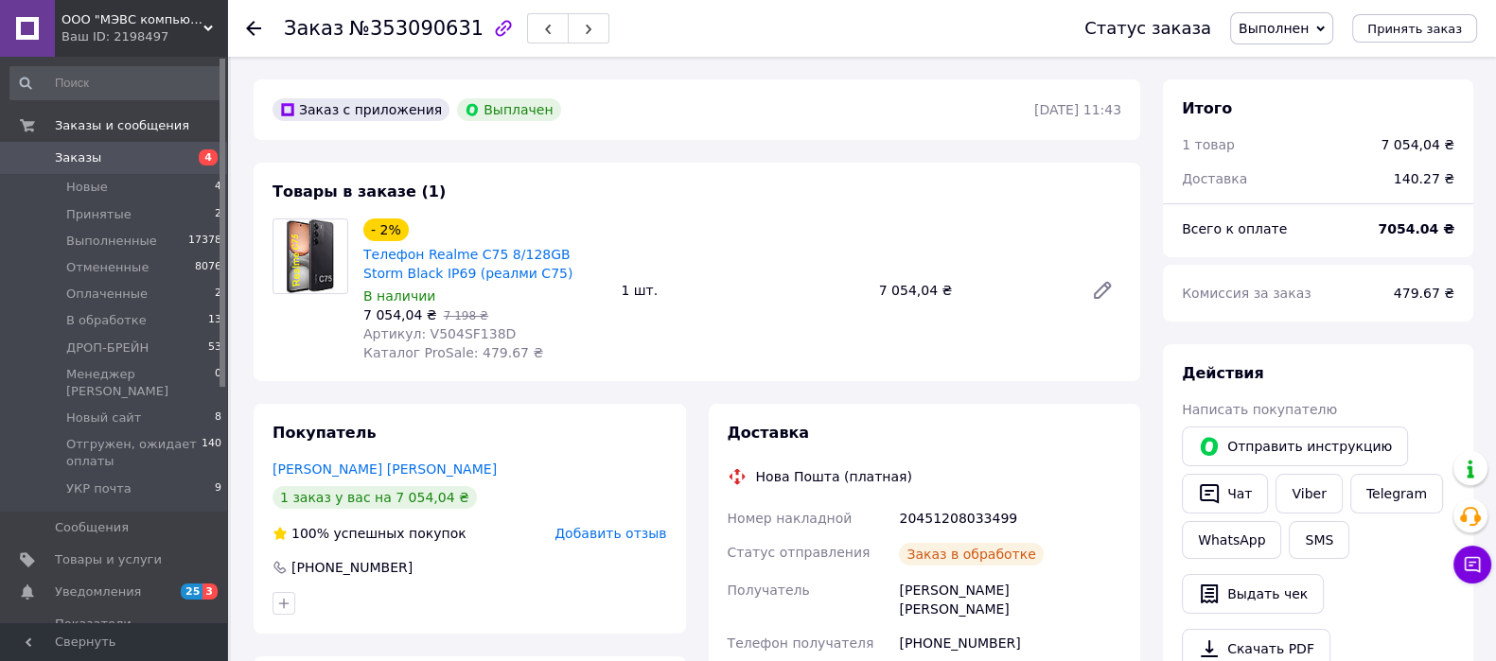
scroll to position [14, 0]
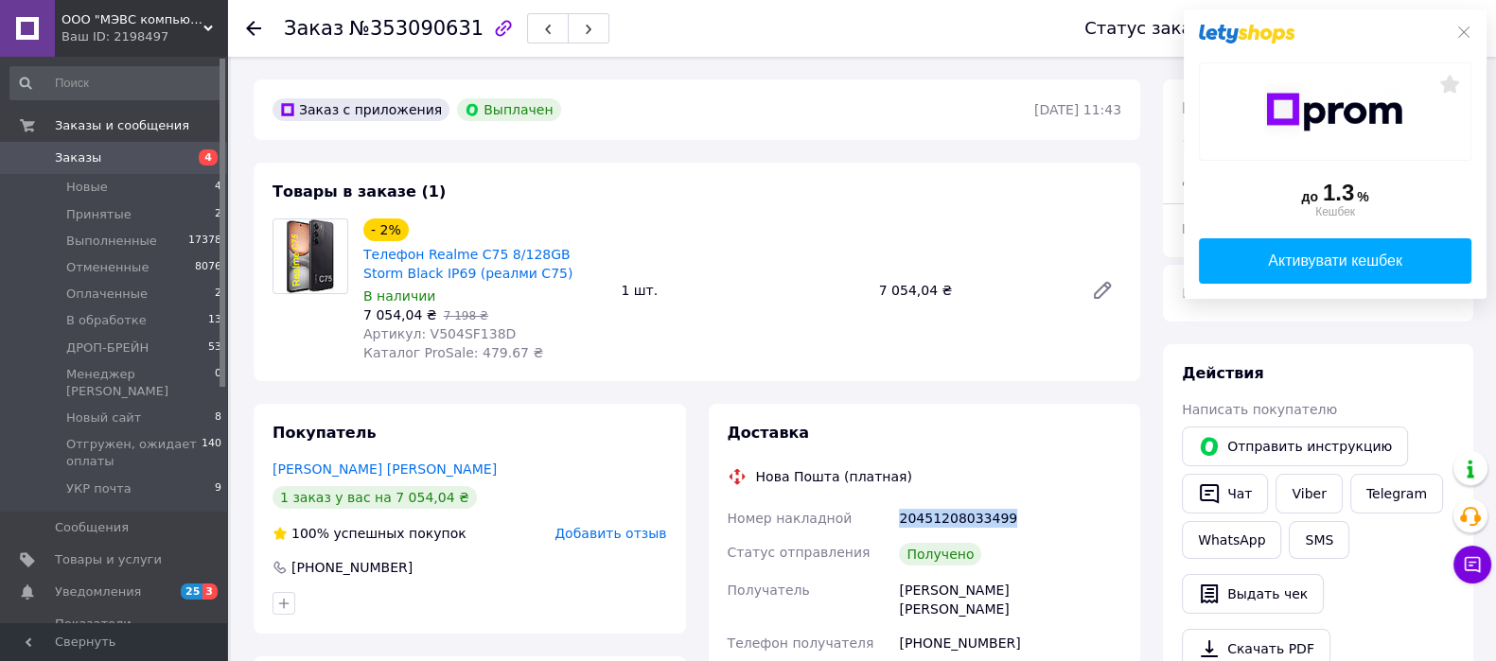
drag, startPoint x: 1008, startPoint y: 518, endPoint x: 889, endPoint y: 518, distance: 118.3
click at [889, 518] on div "Номер накладной 20451208033499 Статус отправления Получено Получатель [PERSON_N…" at bounding box center [925, 651] width 402 height 299
copy div "Номер накладной 20451208033499"
drag, startPoint x: 1047, startPoint y: 592, endPoint x: 895, endPoint y: 603, distance: 152.7
click at [895, 603] on div "[PERSON_NAME] [PERSON_NAME]" at bounding box center [1010, 599] width 230 height 53
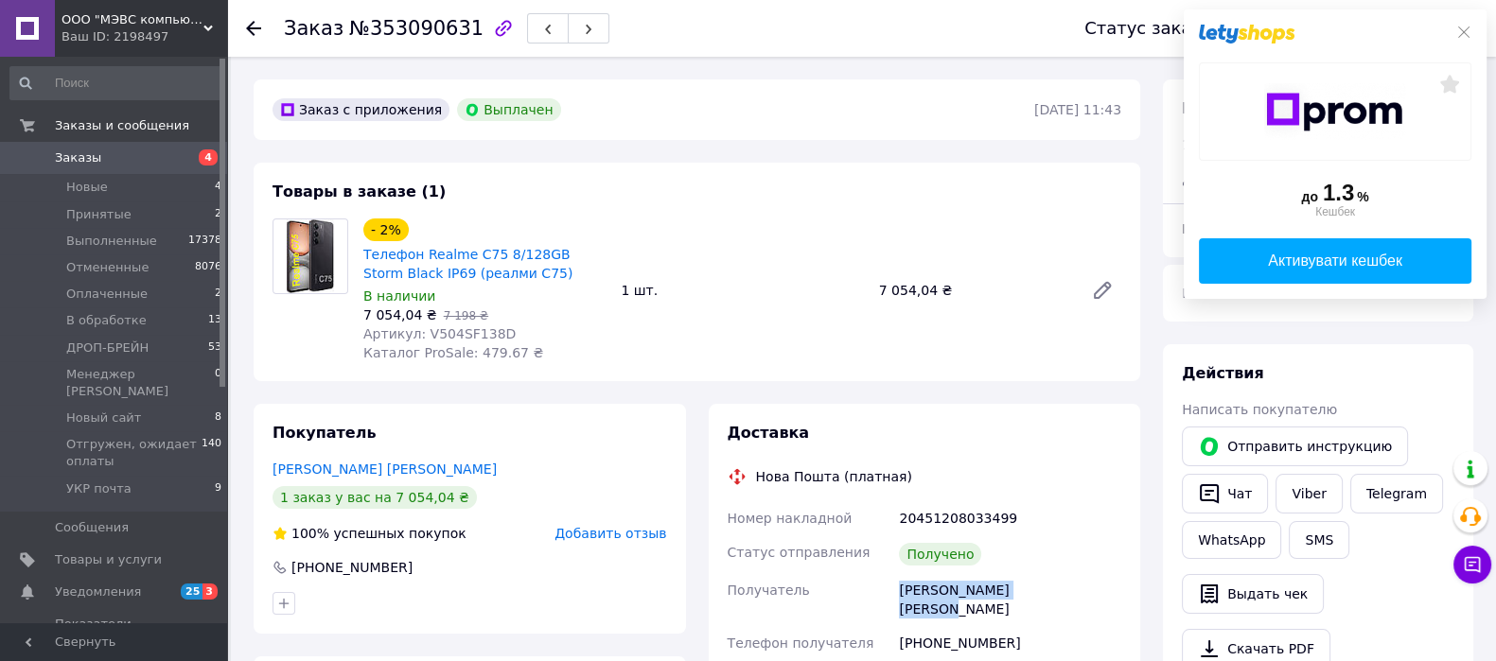
copy div "[PERSON_NAME] [PERSON_NAME]"
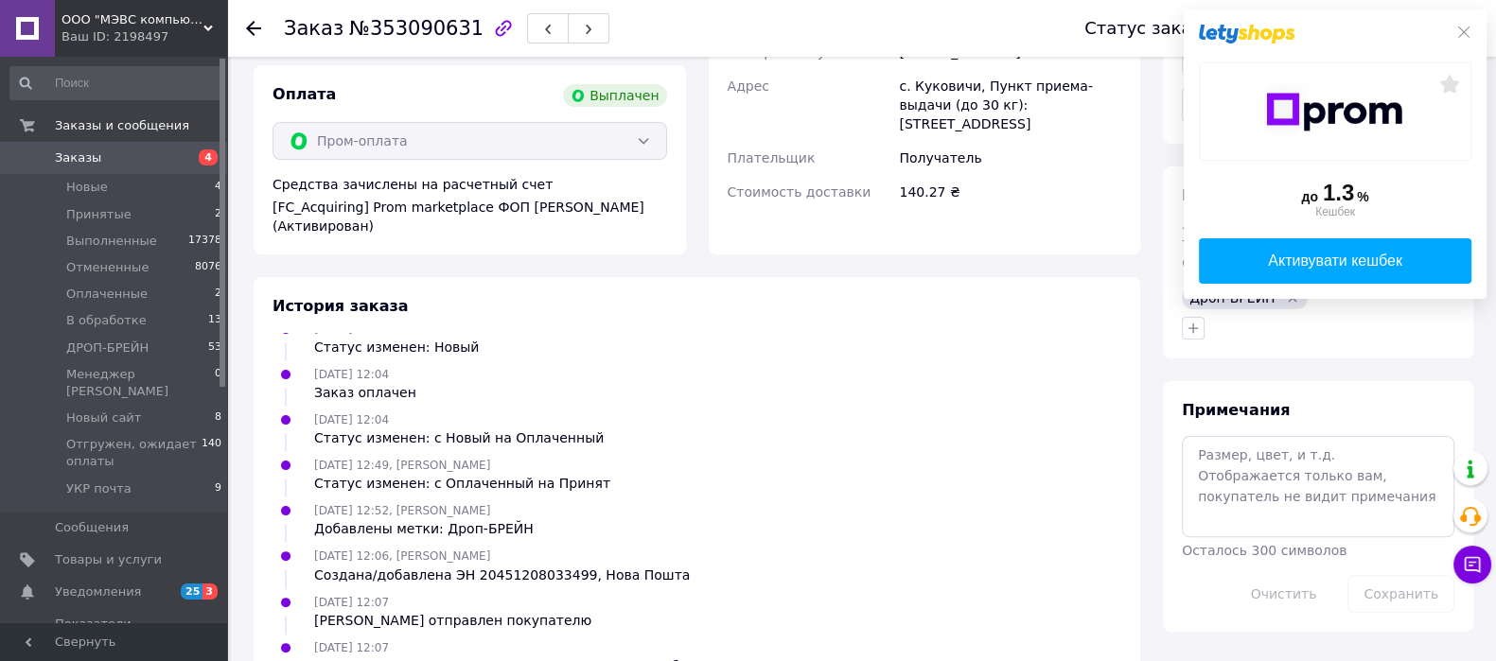
scroll to position [0, 0]
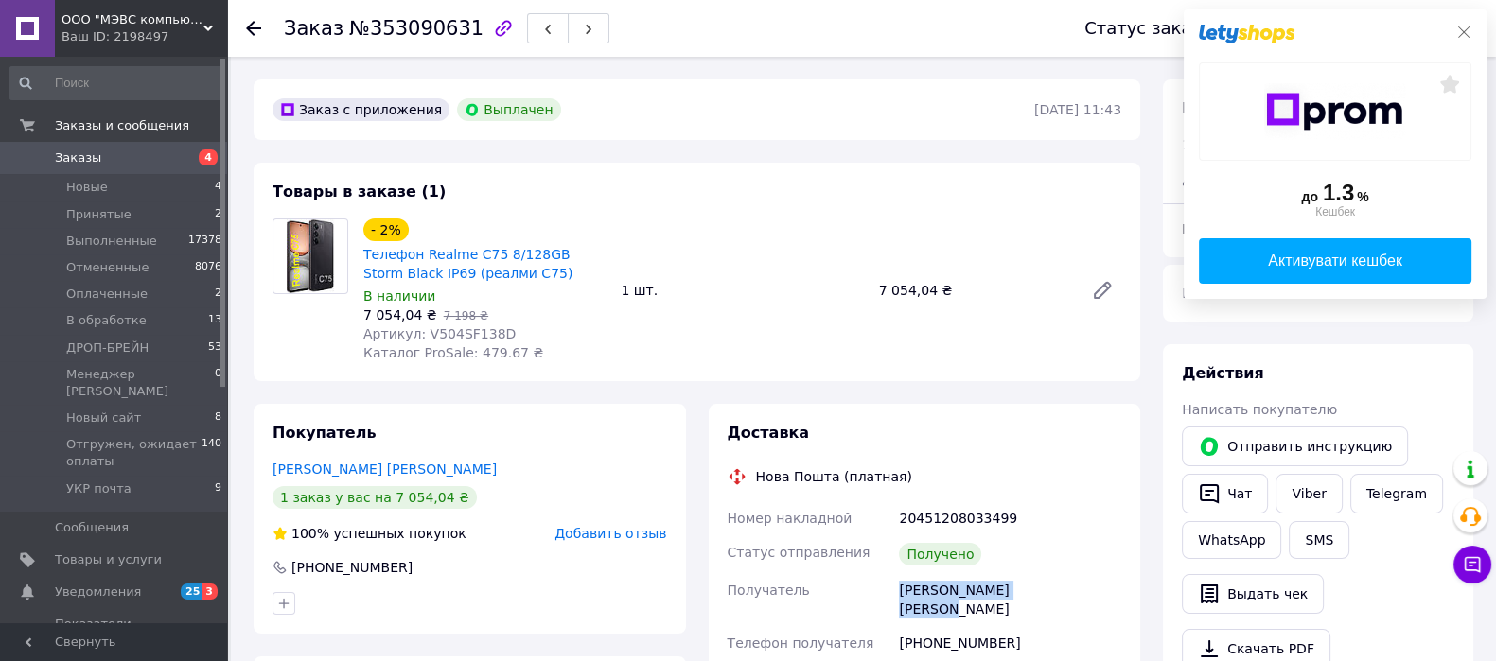
click at [1463, 29] on icon at bounding box center [1463, 32] width 15 height 15
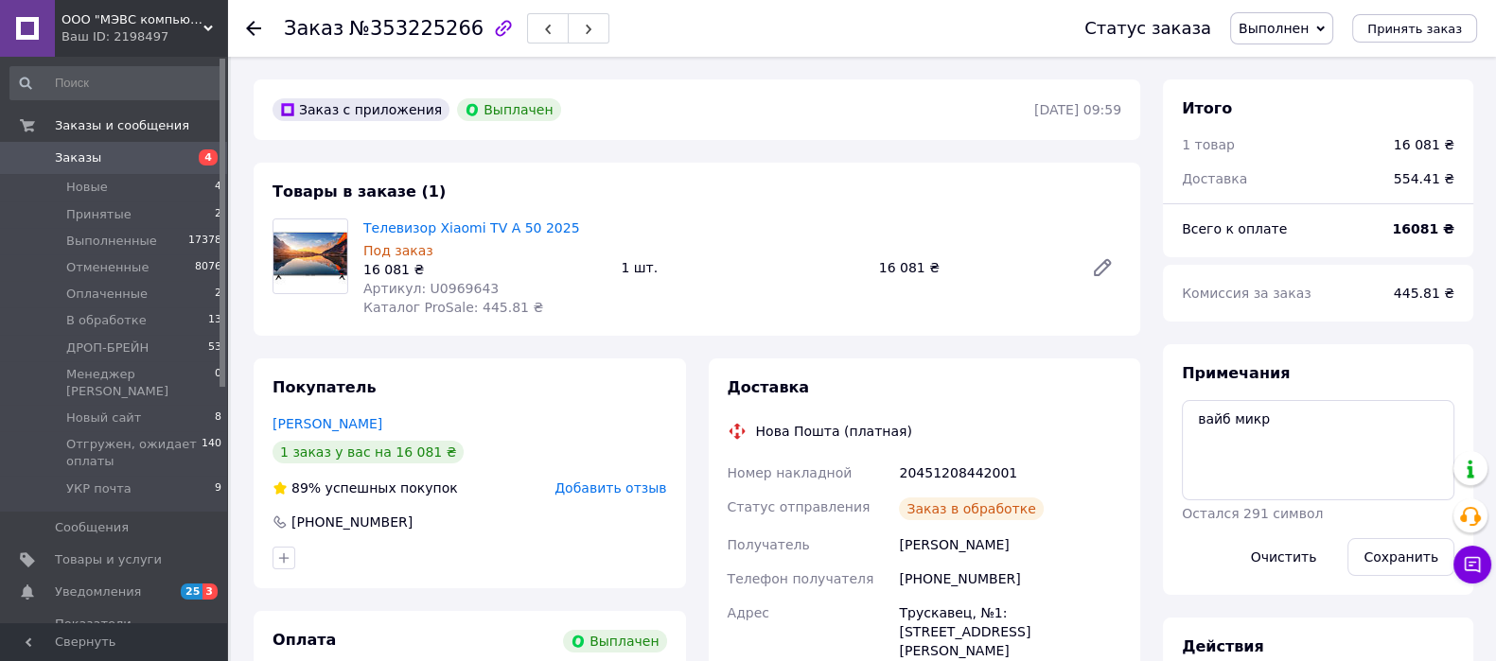
scroll to position [273, 0]
drag, startPoint x: 1024, startPoint y: 467, endPoint x: 899, endPoint y: 470, distance: 124.9
click at [899, 470] on div "20451208442001" at bounding box center [1010, 473] width 230 height 34
copy div "20451208442001"
drag, startPoint x: 1009, startPoint y: 550, endPoint x: 867, endPoint y: 547, distance: 142.0
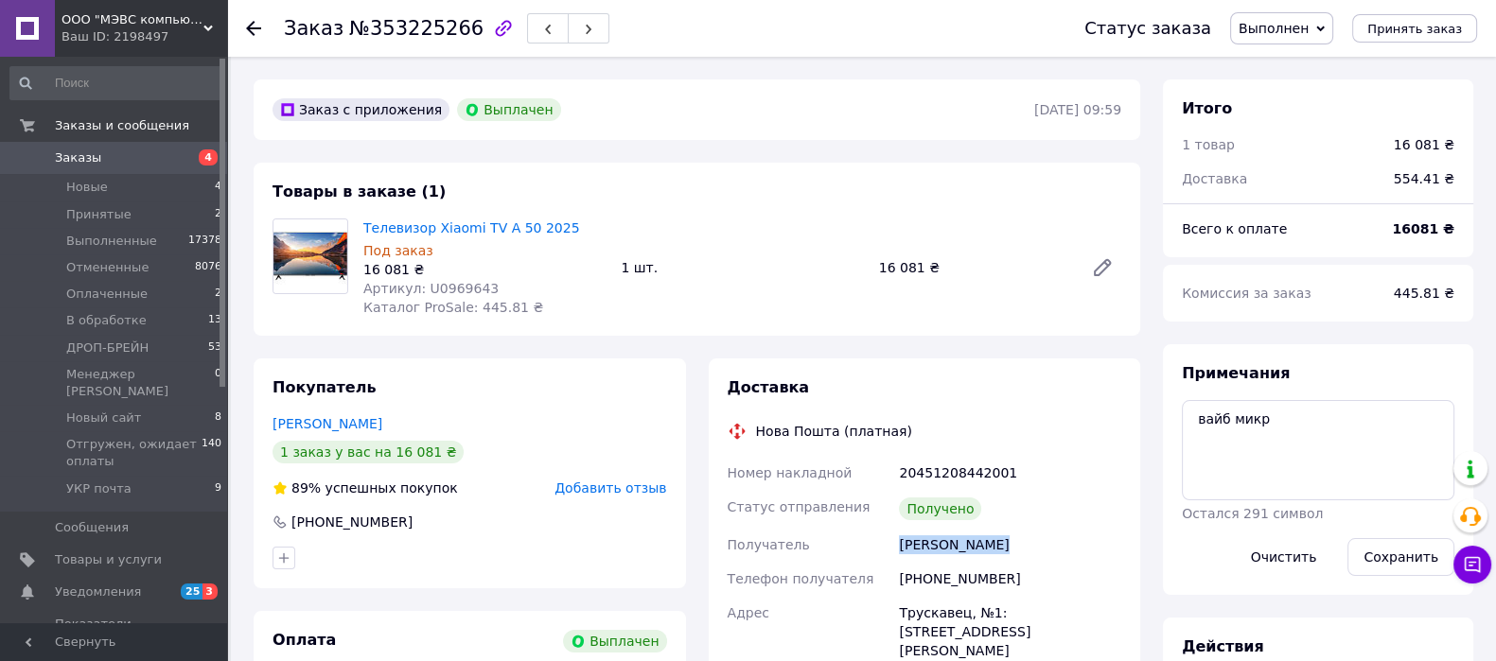
click at [867, 547] on div "Номер накладной 20451208442001 Статус отправления Получено Получатель Кравчук Р…" at bounding box center [925, 630] width 402 height 348
copy div "Получатель Кравчук Роман"
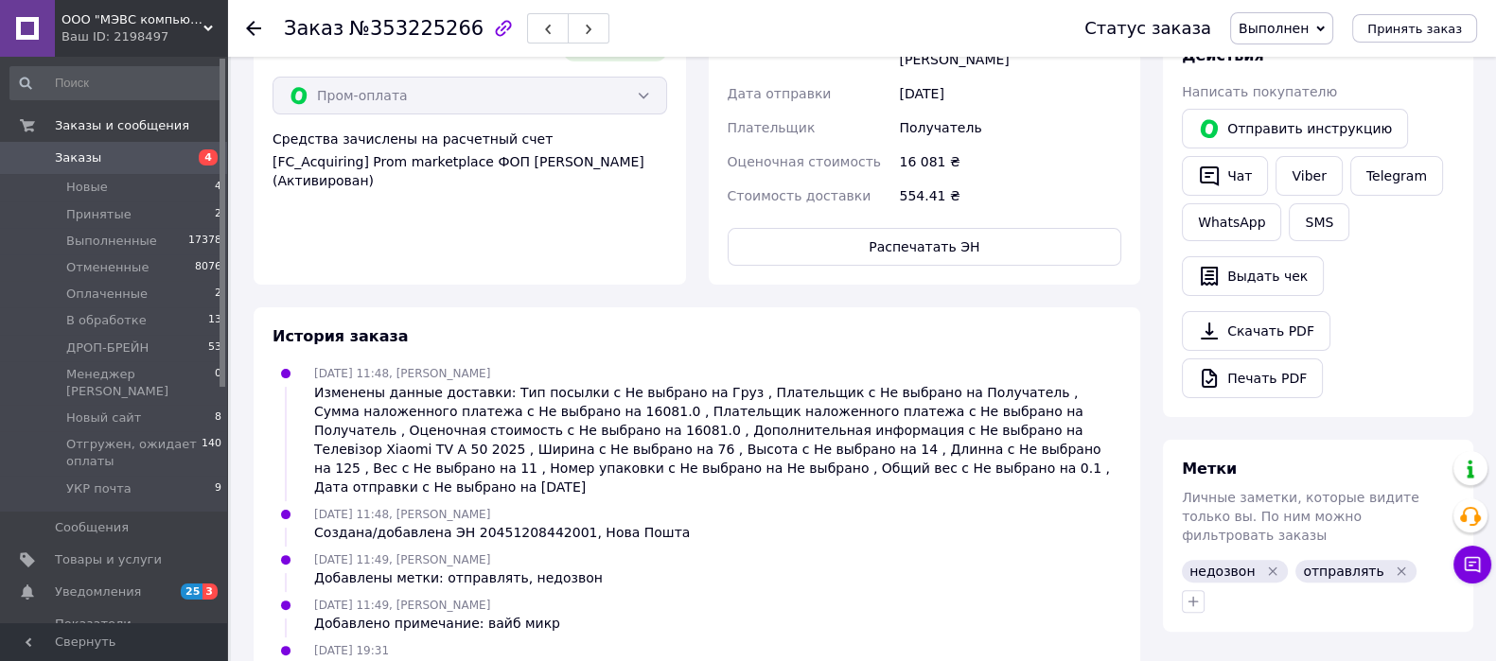
scroll to position [0, 0]
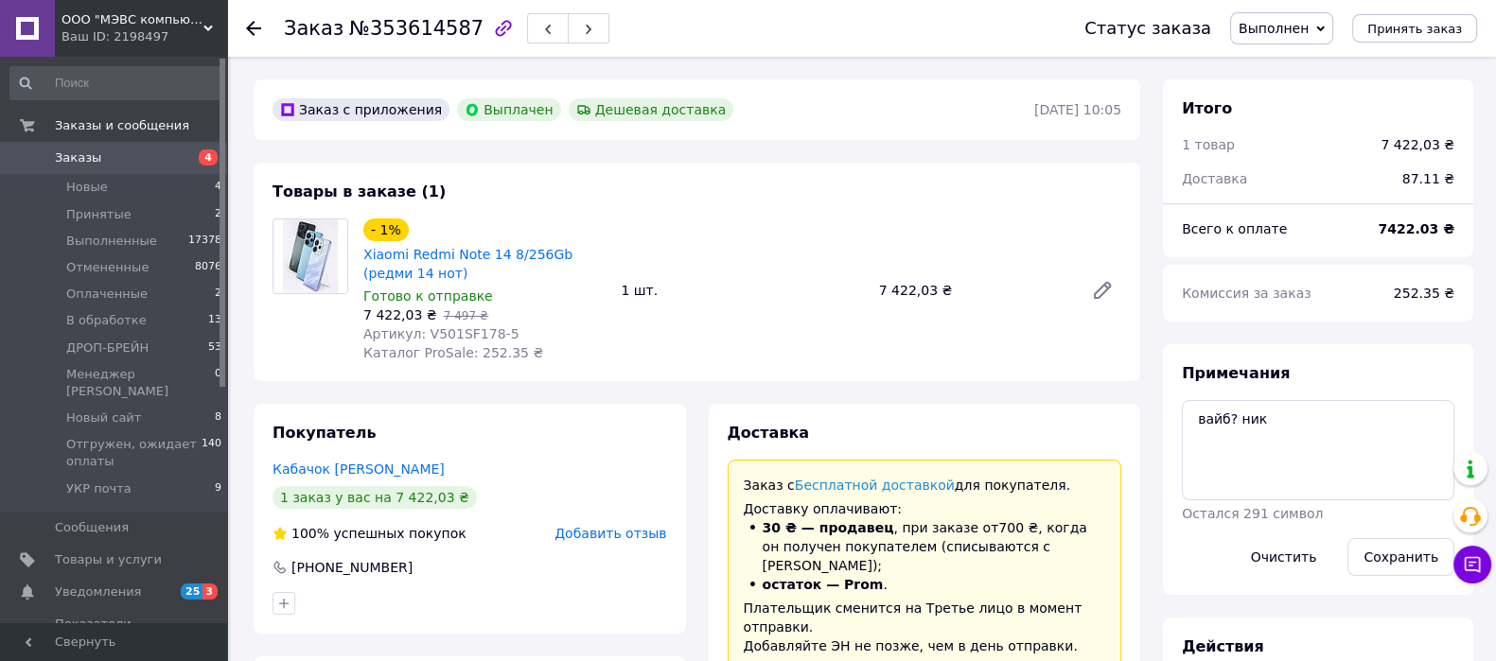
scroll to position [472, 0]
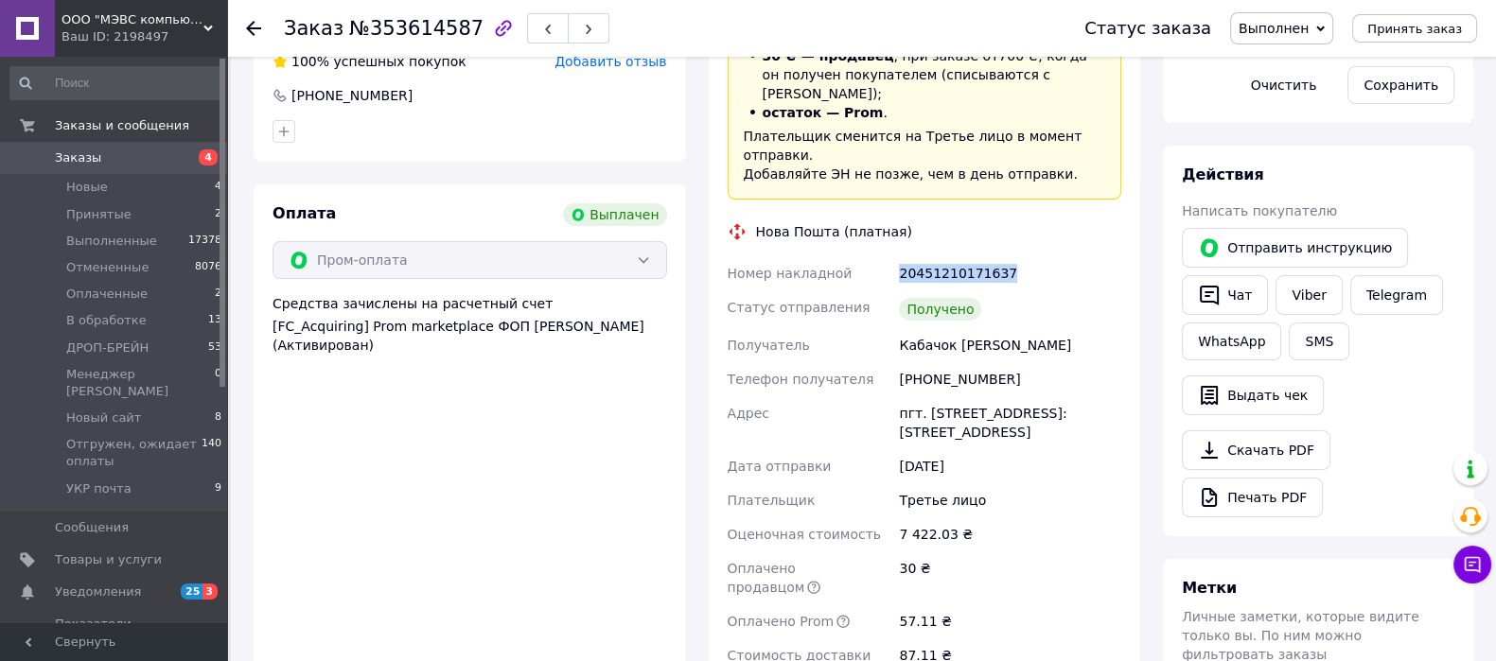
drag, startPoint x: 1007, startPoint y: 232, endPoint x: 889, endPoint y: 231, distance: 117.3
click at [889, 256] on div "Номер накладной 20451210171637 Статус отправления Получено Получатель Кабачок В…" at bounding box center [925, 464] width 402 height 416
copy div "Номер накладной 20451210171637"
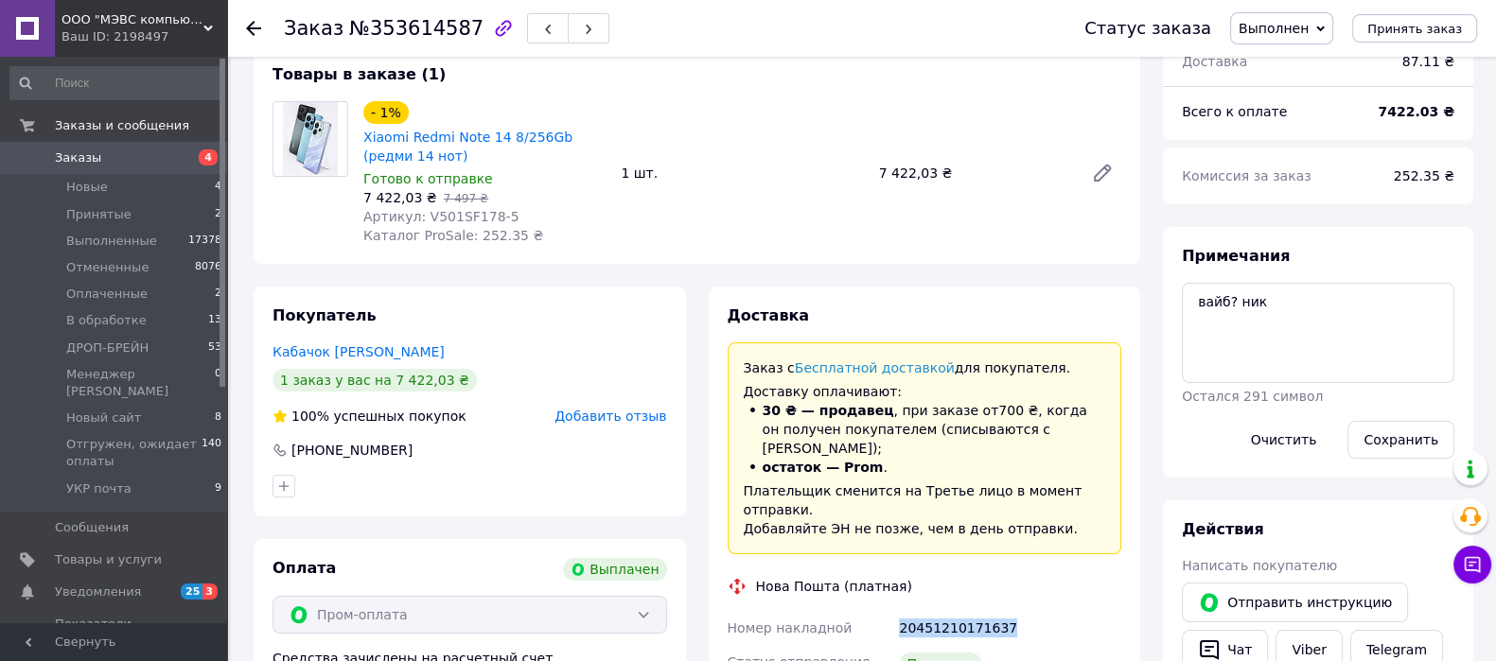
scroll to position [0, 0]
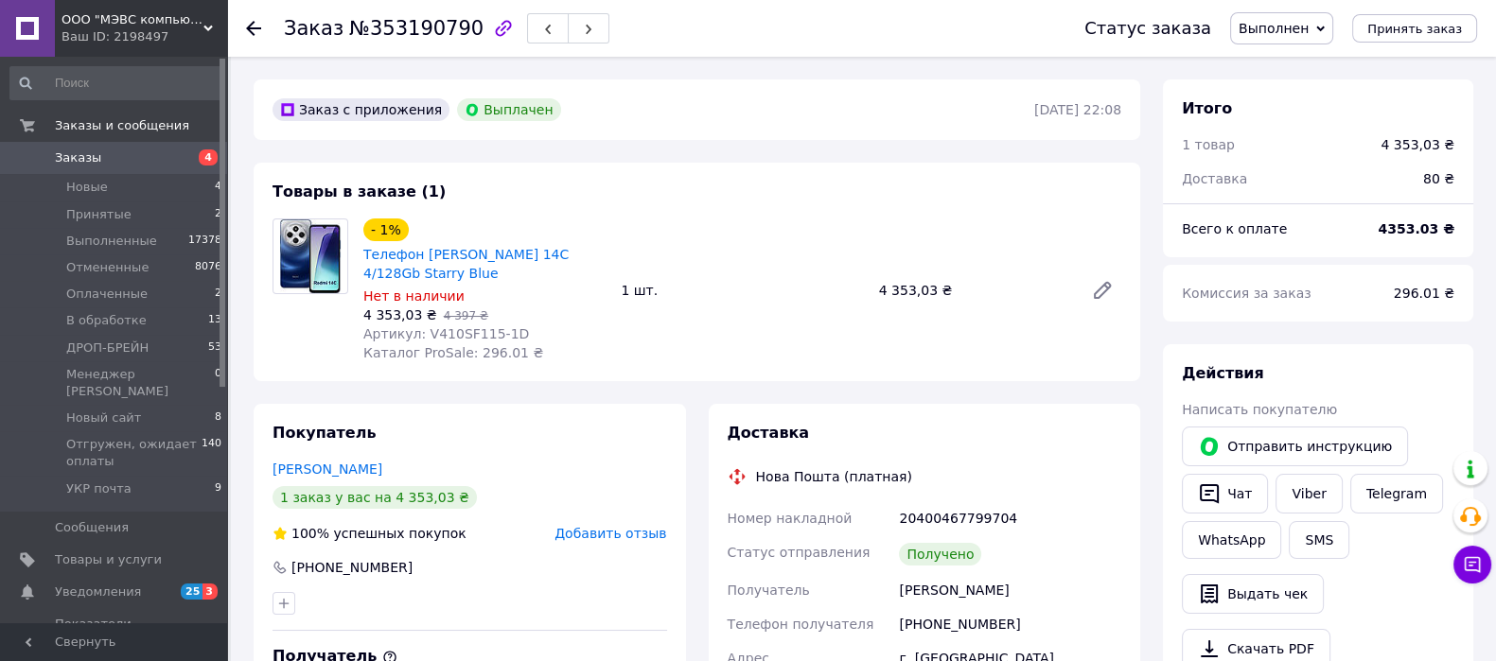
scroll to position [61, 0]
drag, startPoint x: 1018, startPoint y: 524, endPoint x: 926, endPoint y: 538, distance: 92.9
click at [885, 525] on div "Номер накладной 20400467799704 Статус отправления Получено Получатель [PERSON_N…" at bounding box center [925, 642] width 402 height 280
copy div "Номер накладной 20400467799704"
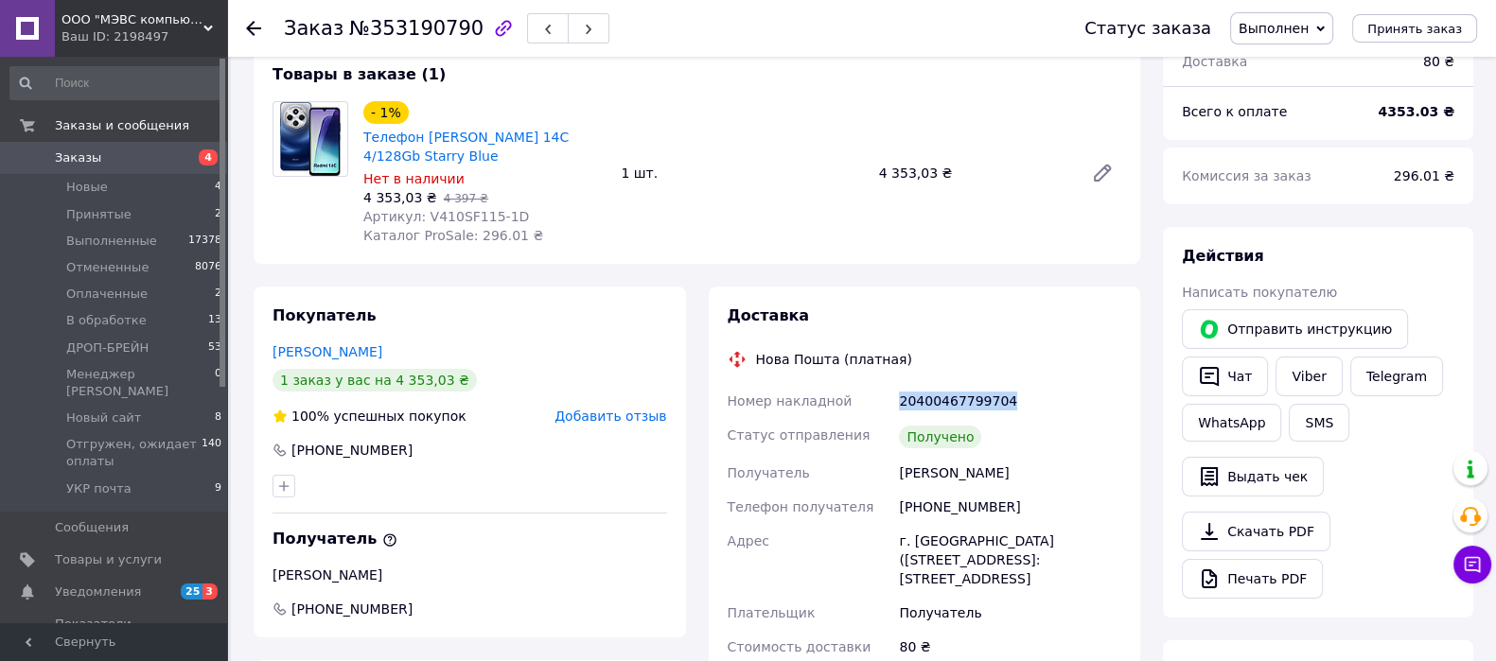
drag, startPoint x: 1014, startPoint y: 473, endPoint x: 895, endPoint y: 463, distance: 119.7
click at [895, 463] on div "[PERSON_NAME]" at bounding box center [1010, 473] width 230 height 34
copy div "[PERSON_NAME]"
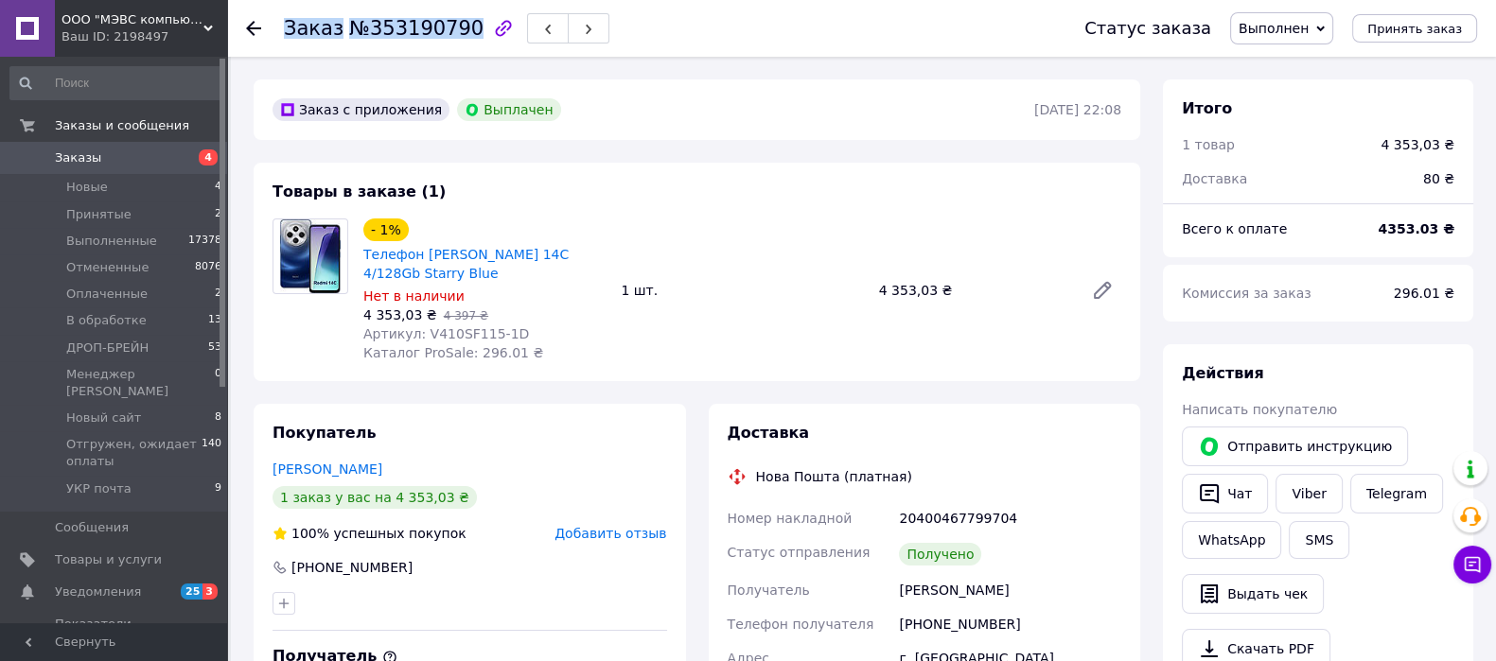
drag, startPoint x: 284, startPoint y: 39, endPoint x: 457, endPoint y: 30, distance: 173.4
click at [457, 30] on h1 "Заказ №353190790" at bounding box center [384, 28] width 200 height 23
copy h1 "Заказ №353190790"
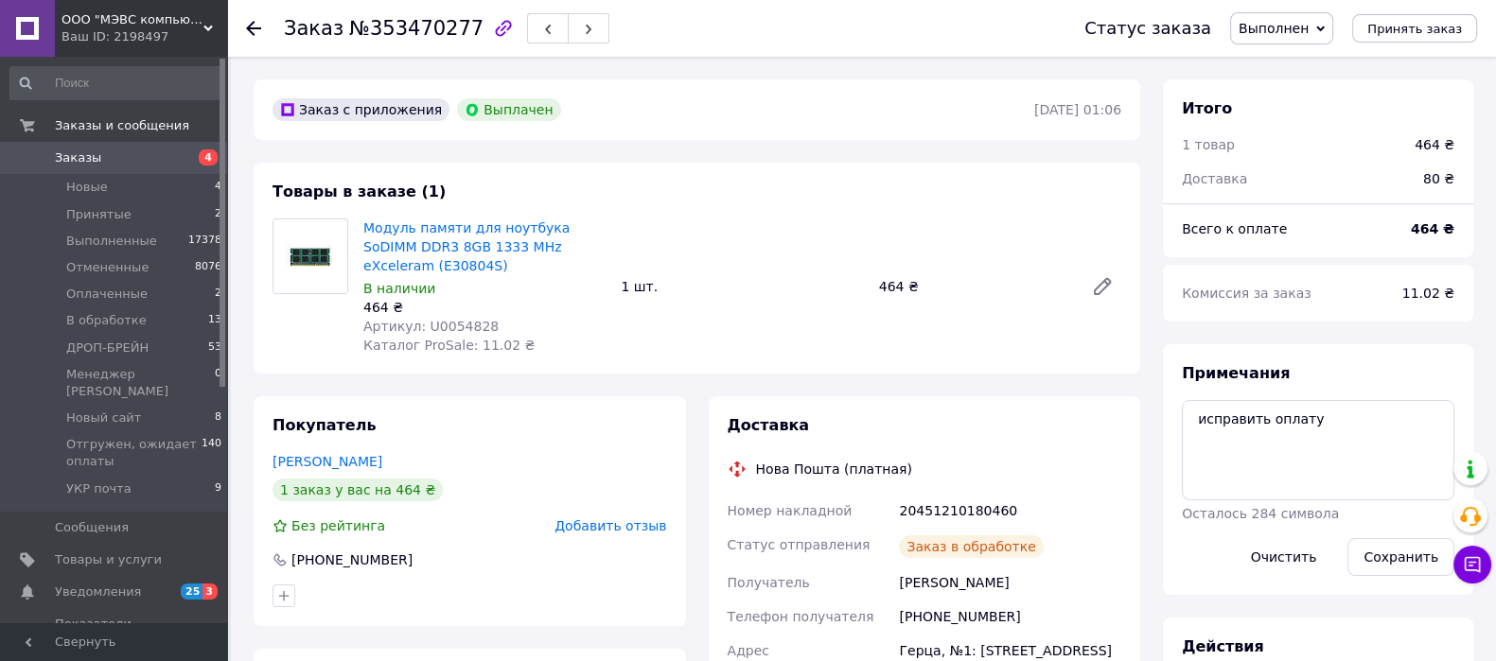
scroll to position [105, 0]
drag, startPoint x: 994, startPoint y: 511, endPoint x: 891, endPoint y: 518, distance: 102.4
click at [891, 520] on div "Номер накладной 20451210180460 Статус отправления Получено Получатель Коваль Ан…" at bounding box center [925, 615] width 402 height 242
copy div "Номер накладной 20451210180460"
drag, startPoint x: 1002, startPoint y: 582, endPoint x: 908, endPoint y: 588, distance: 93.8
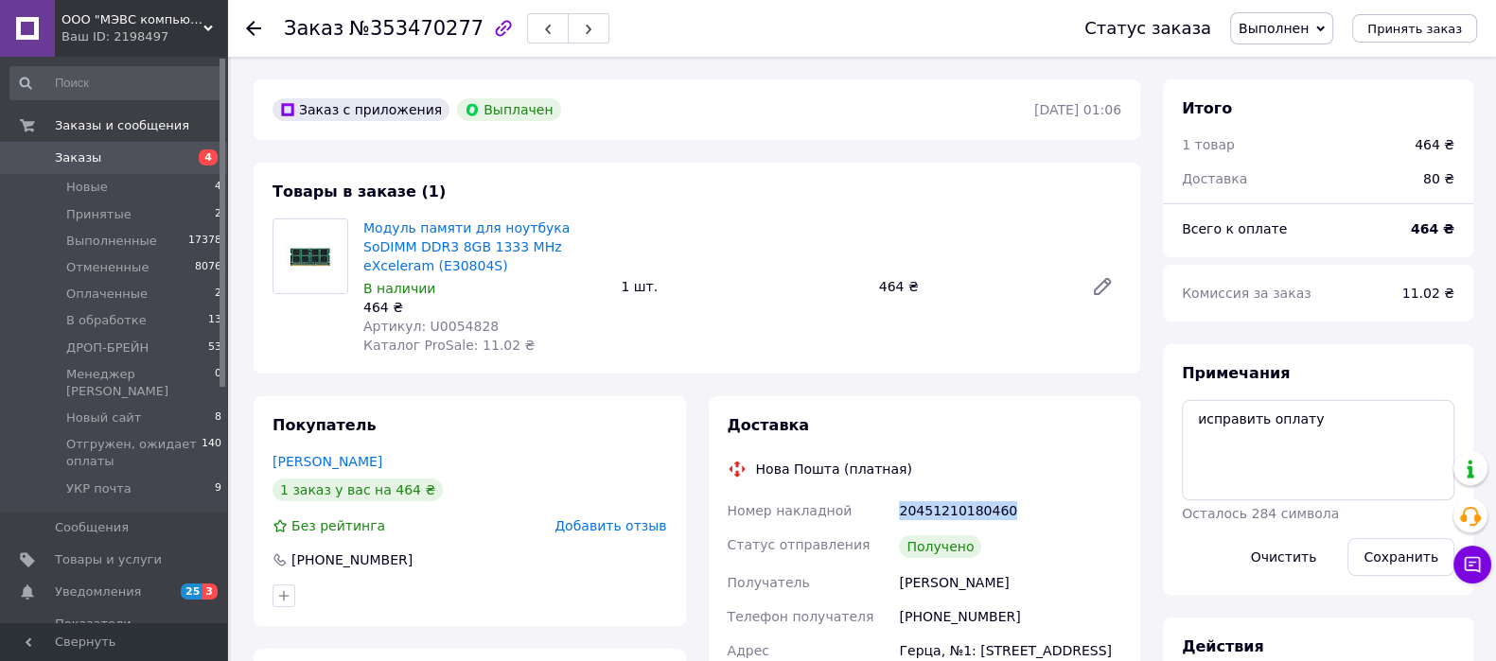
click at [896, 592] on div "Коваль Анатолий" at bounding box center [1010, 583] width 230 height 34
copy div "Коваль Анатолий"
click at [445, 328] on span "Артикул: U0054828" at bounding box center [430, 326] width 135 height 15
copy span "U0054828"
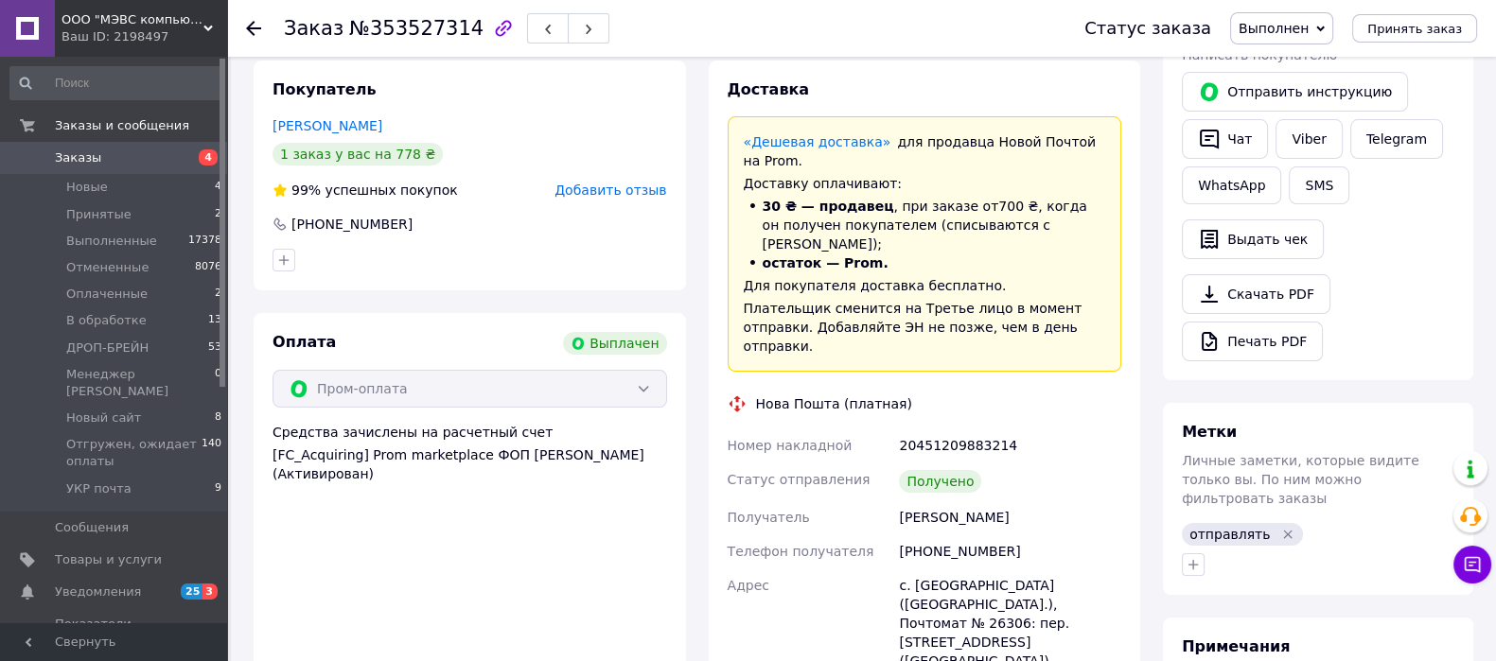
scroll to position [472, 0]
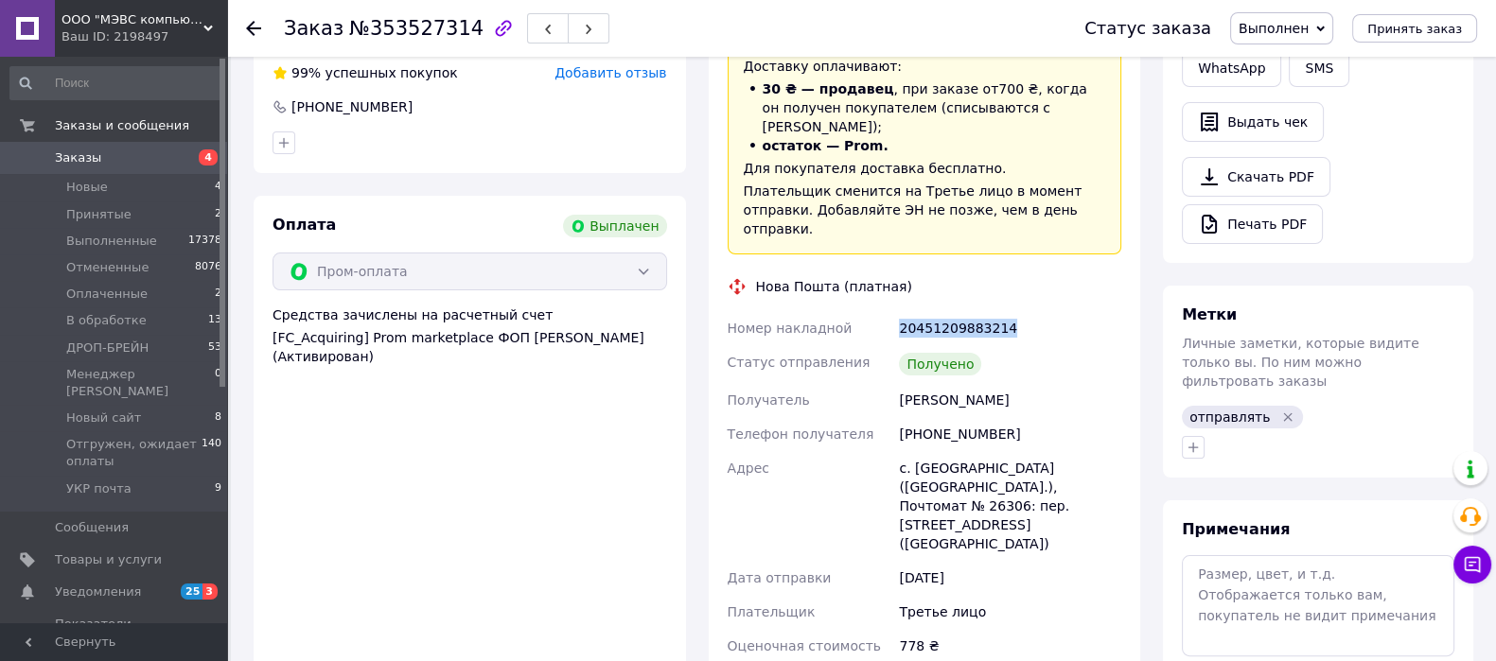
drag, startPoint x: 1015, startPoint y: 273, endPoint x: 837, endPoint y: 269, distance: 177.9
click at [837, 311] on div "Номер накладной 20451209883214 Статус отправления Получено Получатель [PERSON_N…" at bounding box center [925, 547] width 402 height 473
copy div "Номер накладной 20451209883214"
drag, startPoint x: 971, startPoint y: 346, endPoint x: 899, endPoint y: 346, distance: 71.9
click at [899, 383] on div "[PERSON_NAME]" at bounding box center [1010, 400] width 230 height 34
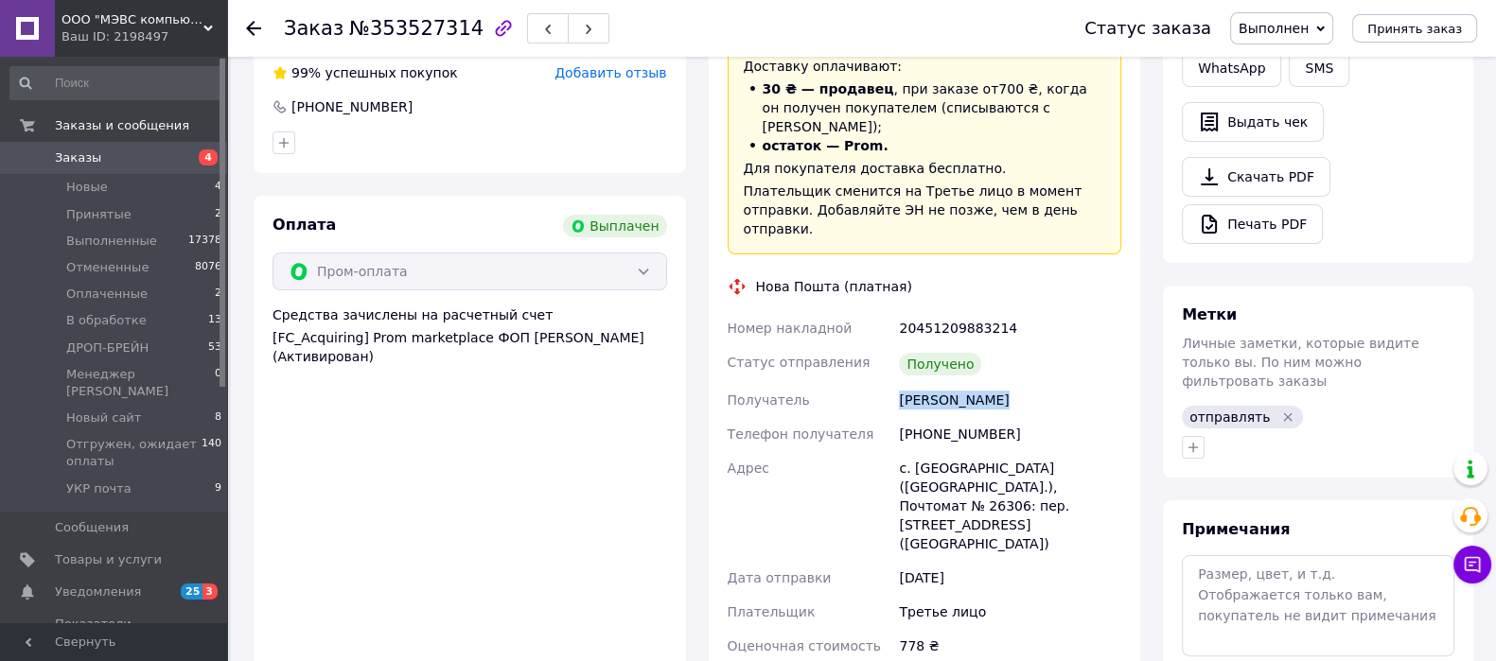
copy div "[PERSON_NAME]"
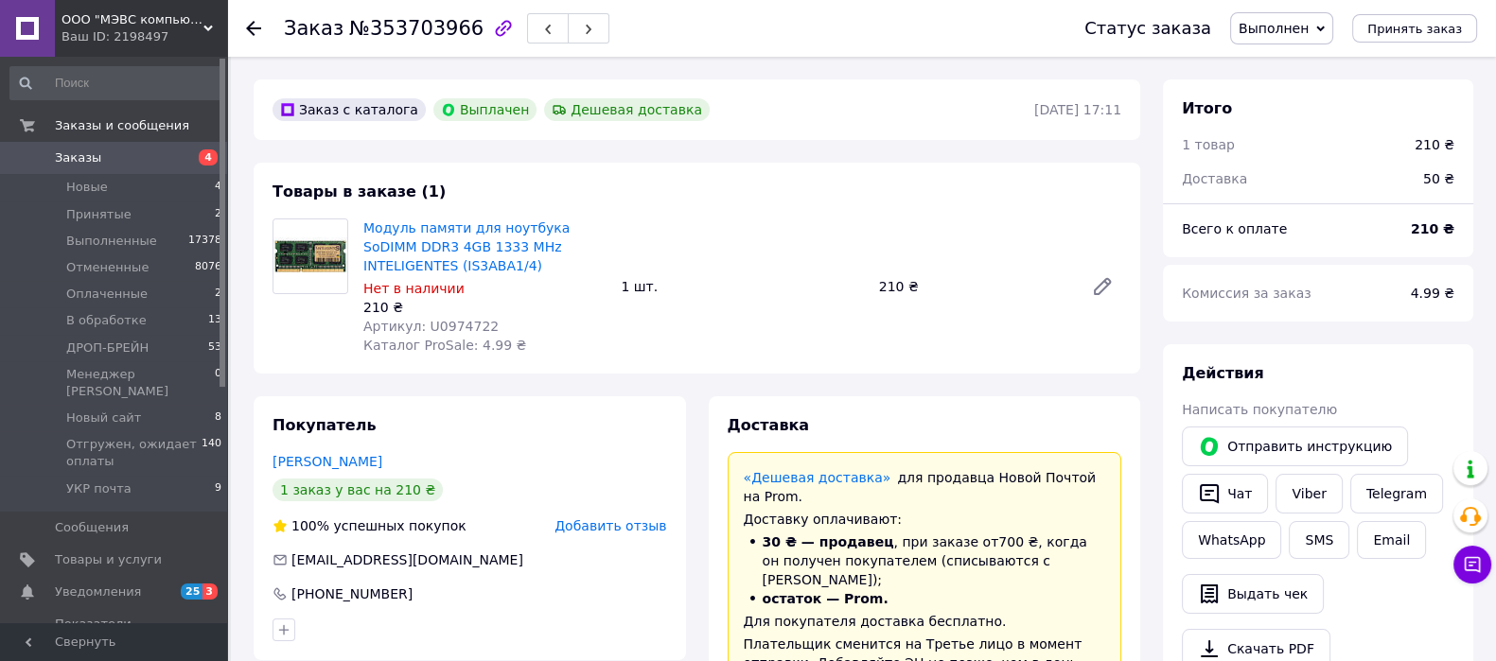
scroll to position [355, 0]
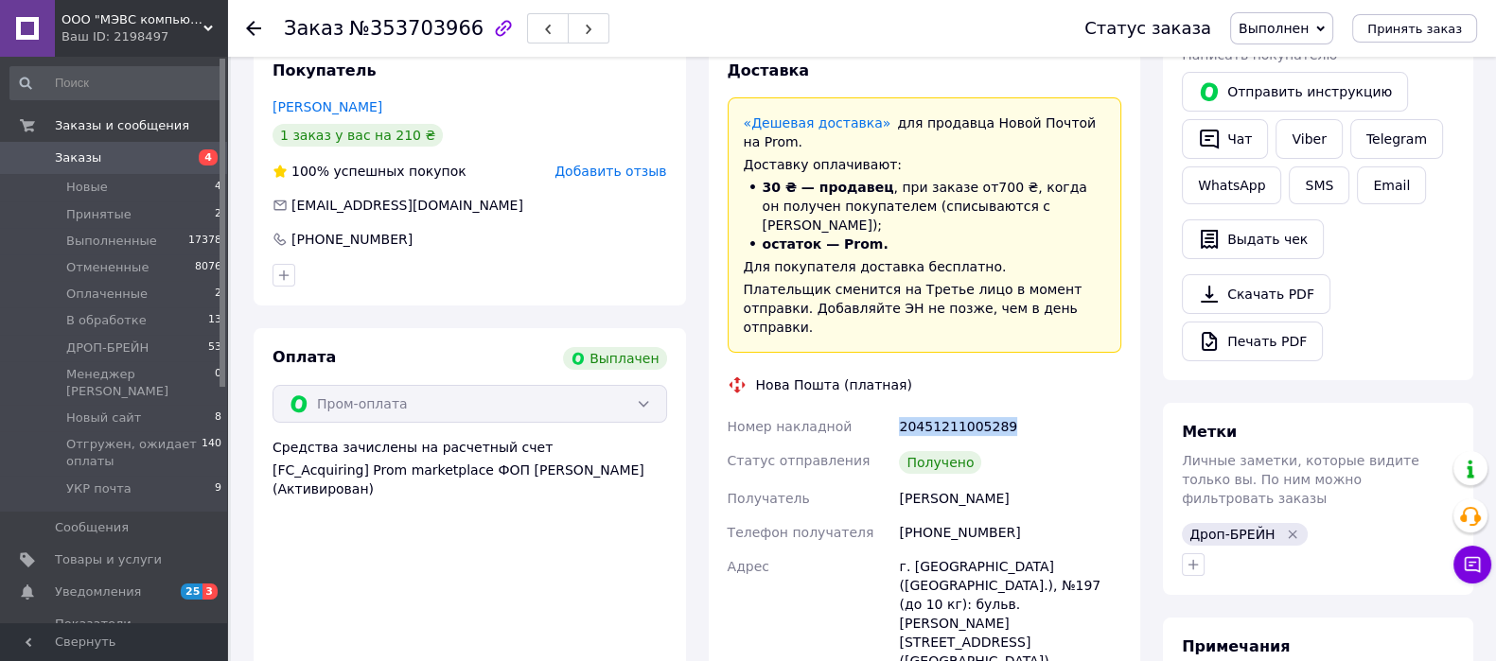
drag, startPoint x: 1021, startPoint y: 387, endPoint x: 866, endPoint y: 395, distance: 155.4
click at [864, 410] on div "Номер накладной 20451211005289 Статус отправления Получено Получатель Гуйда Оле…" at bounding box center [925, 578] width 402 height 337
copy div "Номер накладной 20451211005289"
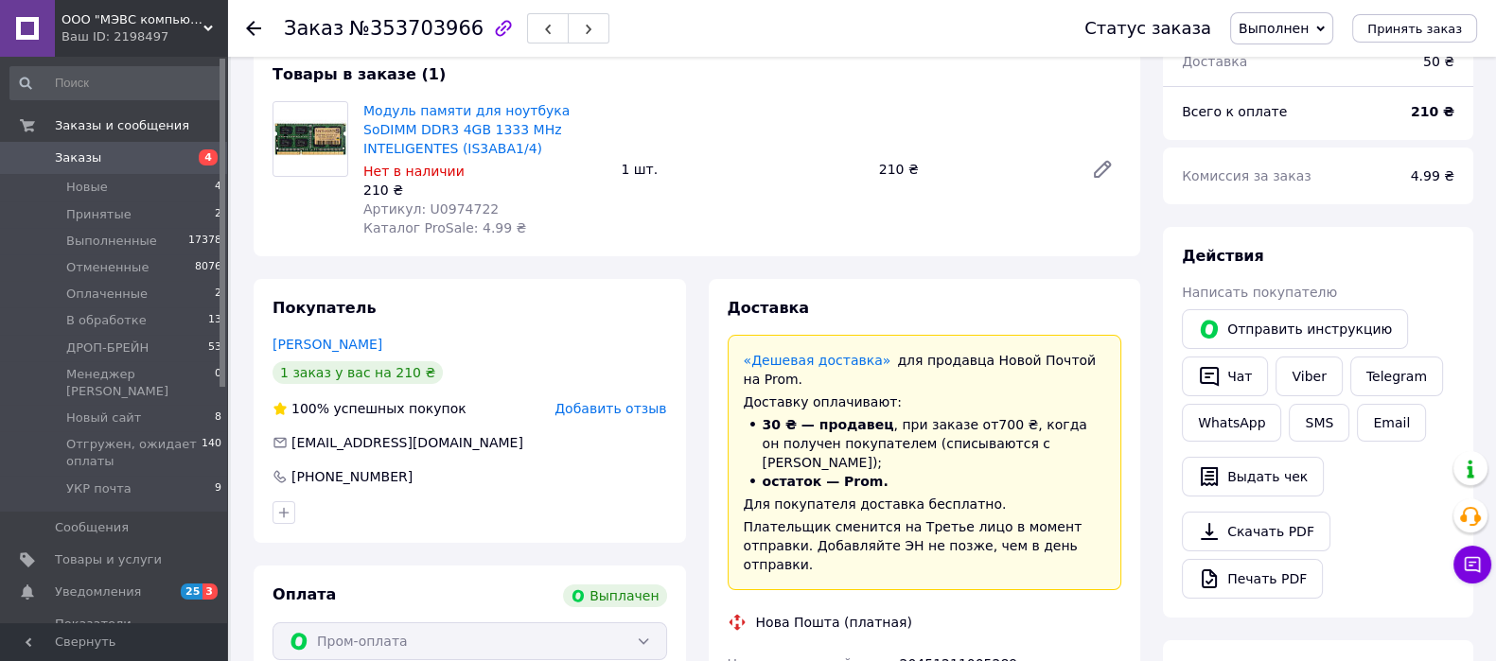
click at [447, 208] on span "Артикул: U0974722" at bounding box center [430, 209] width 135 height 15
copy span "U0974722"
click at [273, 598] on span "Оплата" at bounding box center [304, 595] width 63 height 18
click at [454, 205] on span "Артикул: U0974722" at bounding box center [430, 209] width 135 height 15
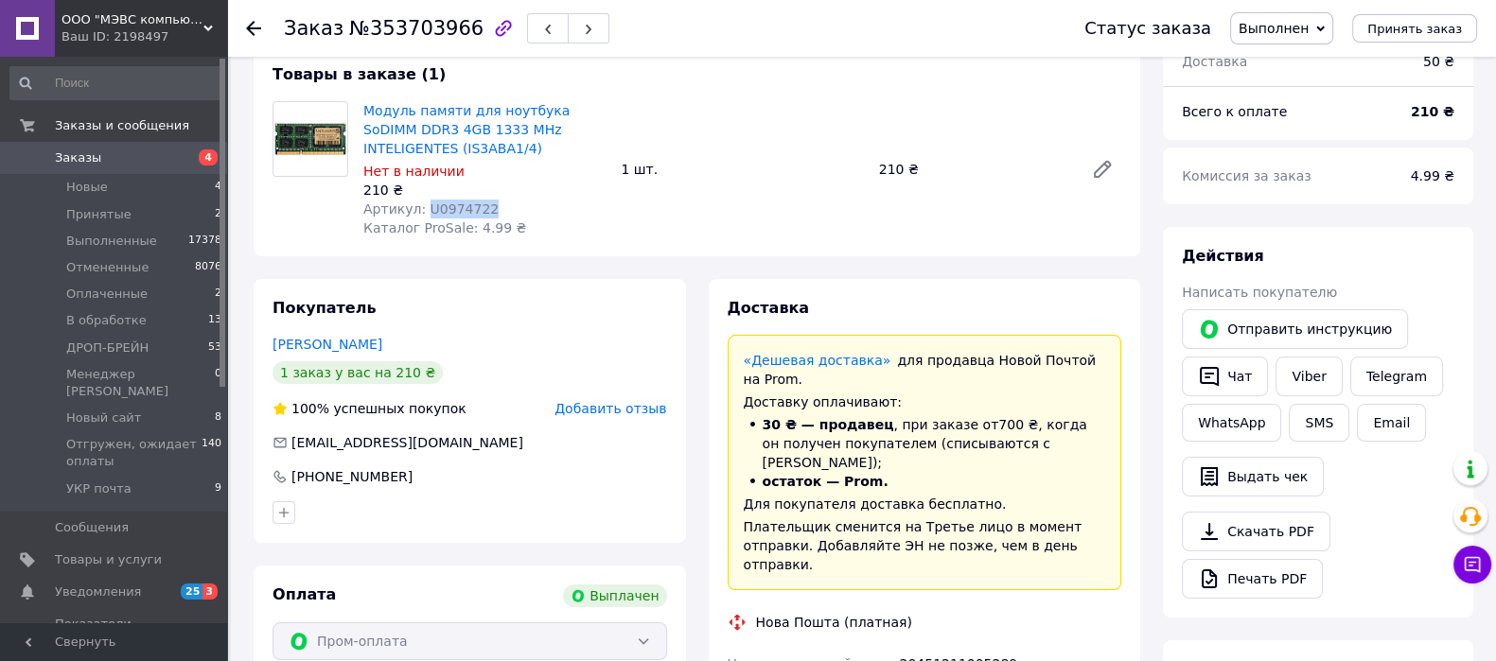
click at [454, 205] on span "Артикул: U0974722" at bounding box center [430, 209] width 135 height 15
copy span "U0974722"
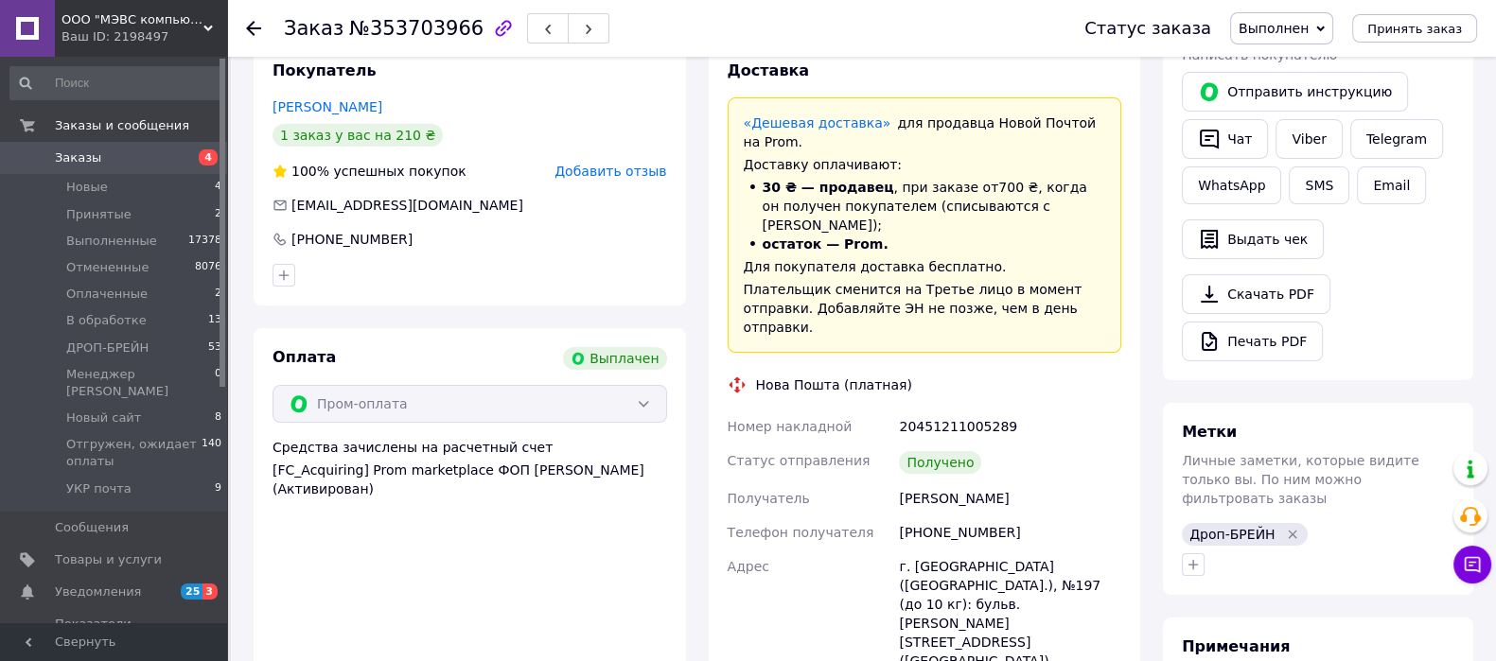
scroll to position [0, 0]
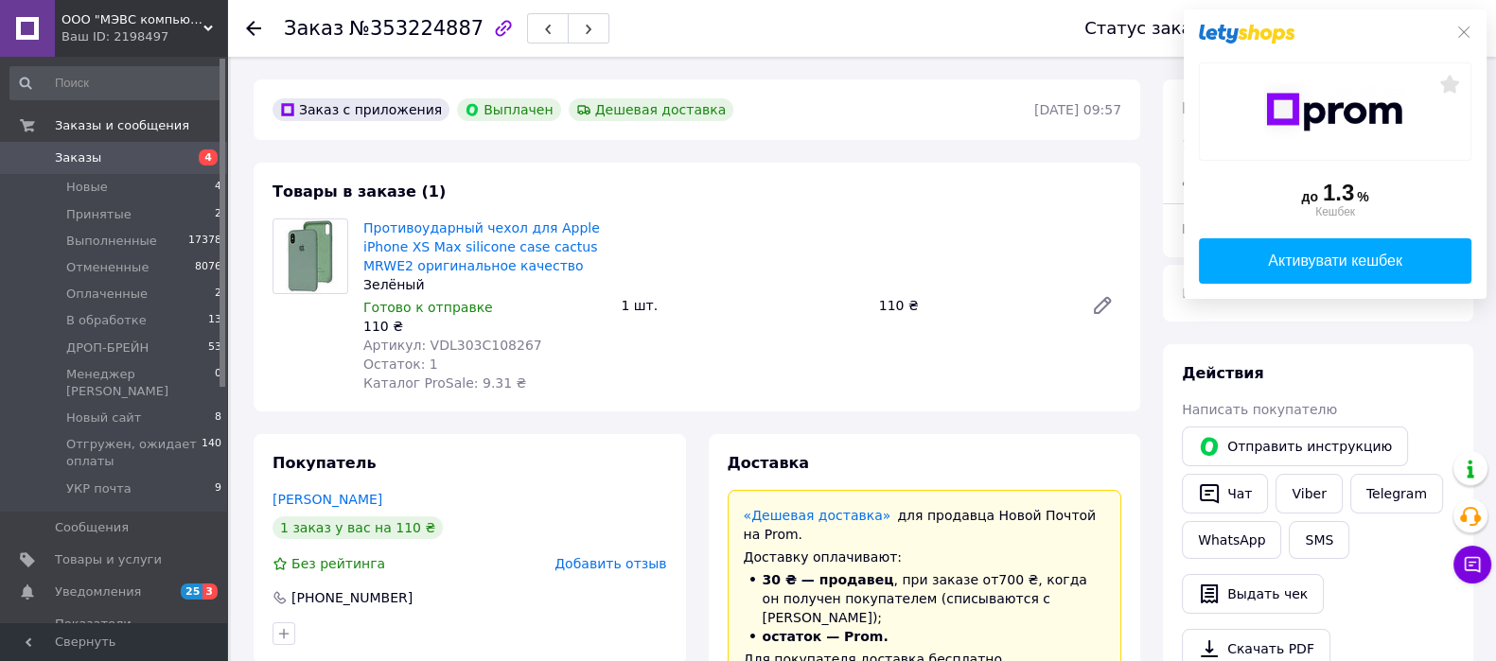
scroll to position [355, 0]
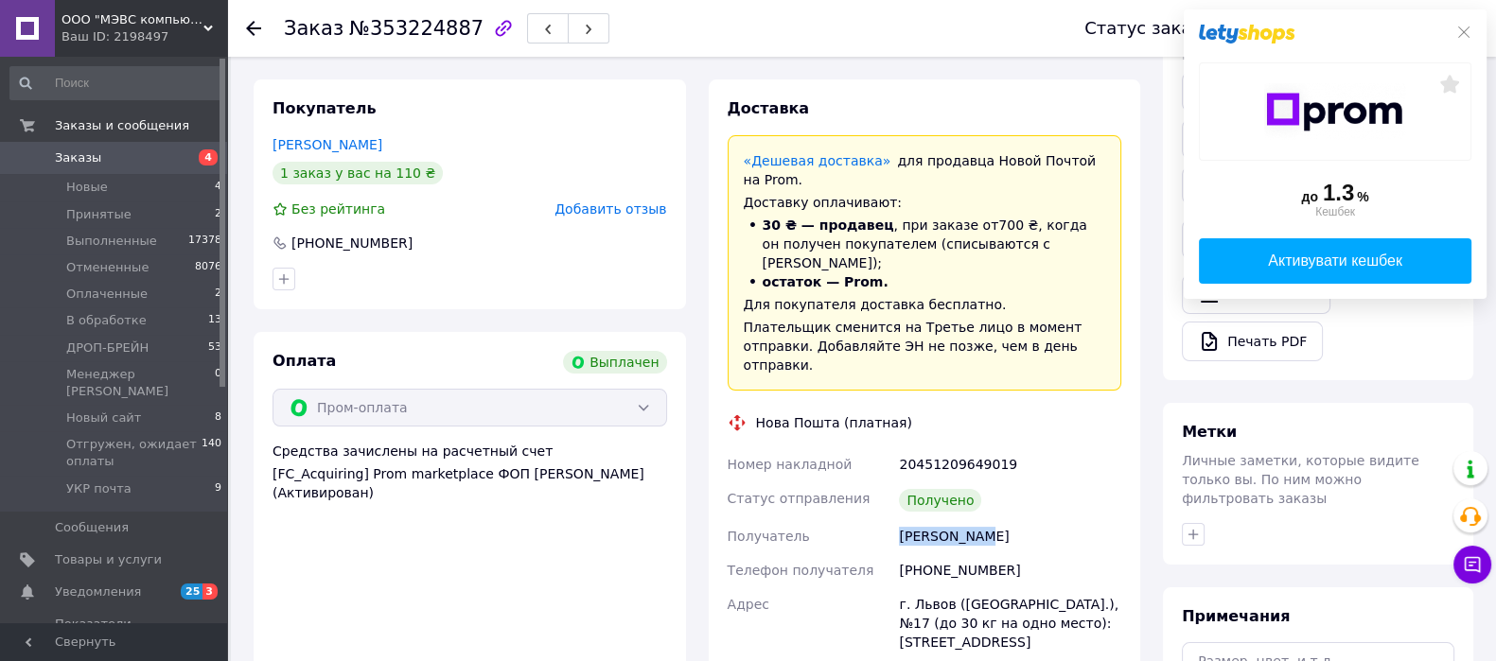
drag, startPoint x: 975, startPoint y: 497, endPoint x: 899, endPoint y: 502, distance: 75.9
click at [899, 519] on div "[PERSON_NAME]" at bounding box center [1010, 536] width 230 height 34
drag, startPoint x: 279, startPoint y: 32, endPoint x: 455, endPoint y: 29, distance: 176.0
click at [455, 29] on div "Заказ №353224887 Статус заказа Выполнен Принят Отменен Оплаченный В обработке Д…" at bounding box center [861, 28] width 1231 height 57
copy h1 "Заказ №353224887"
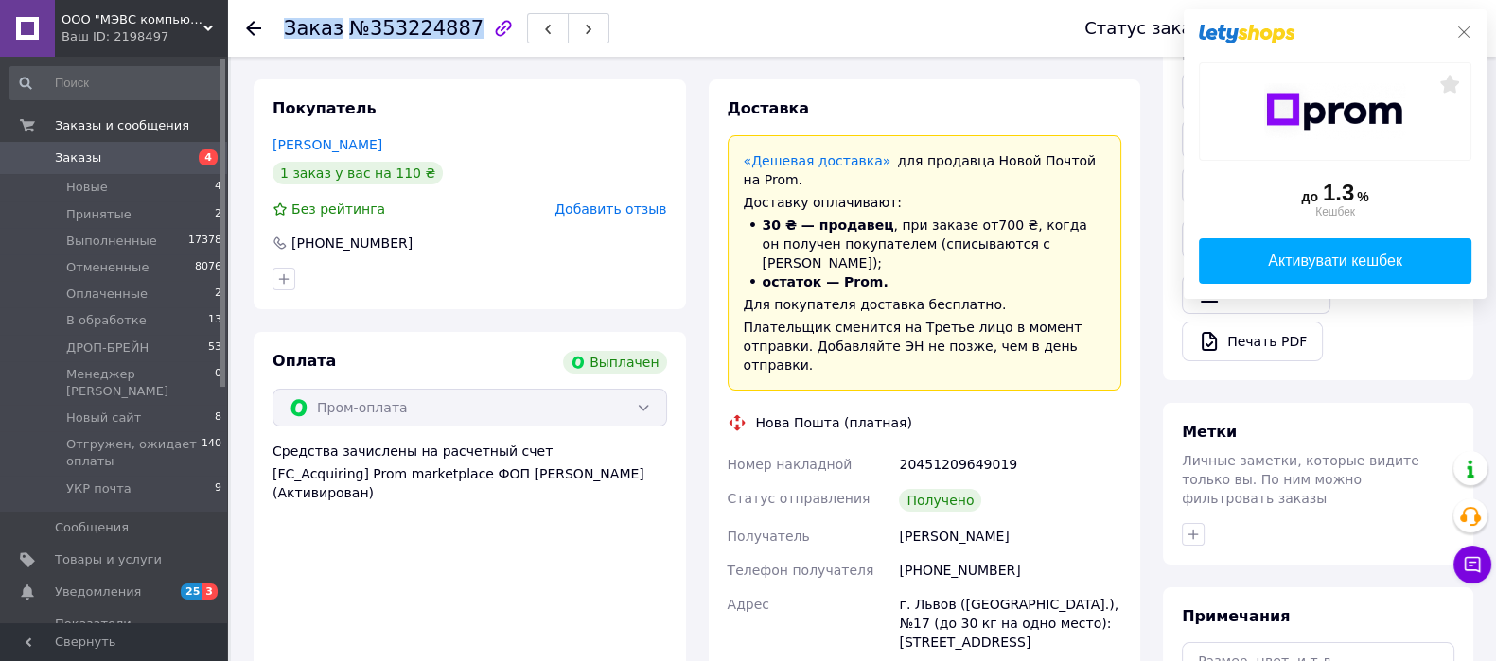
click at [1460, 29] on icon at bounding box center [1463, 32] width 15 height 15
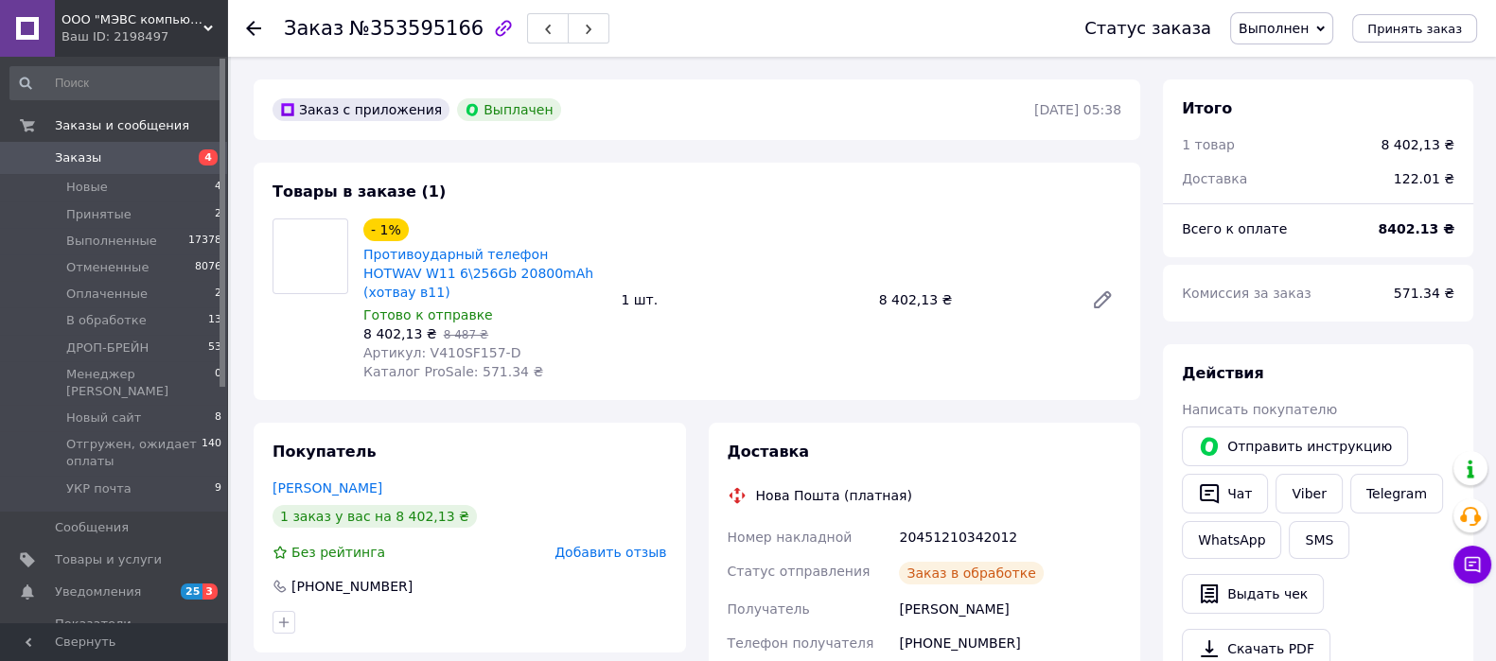
scroll to position [219, 0]
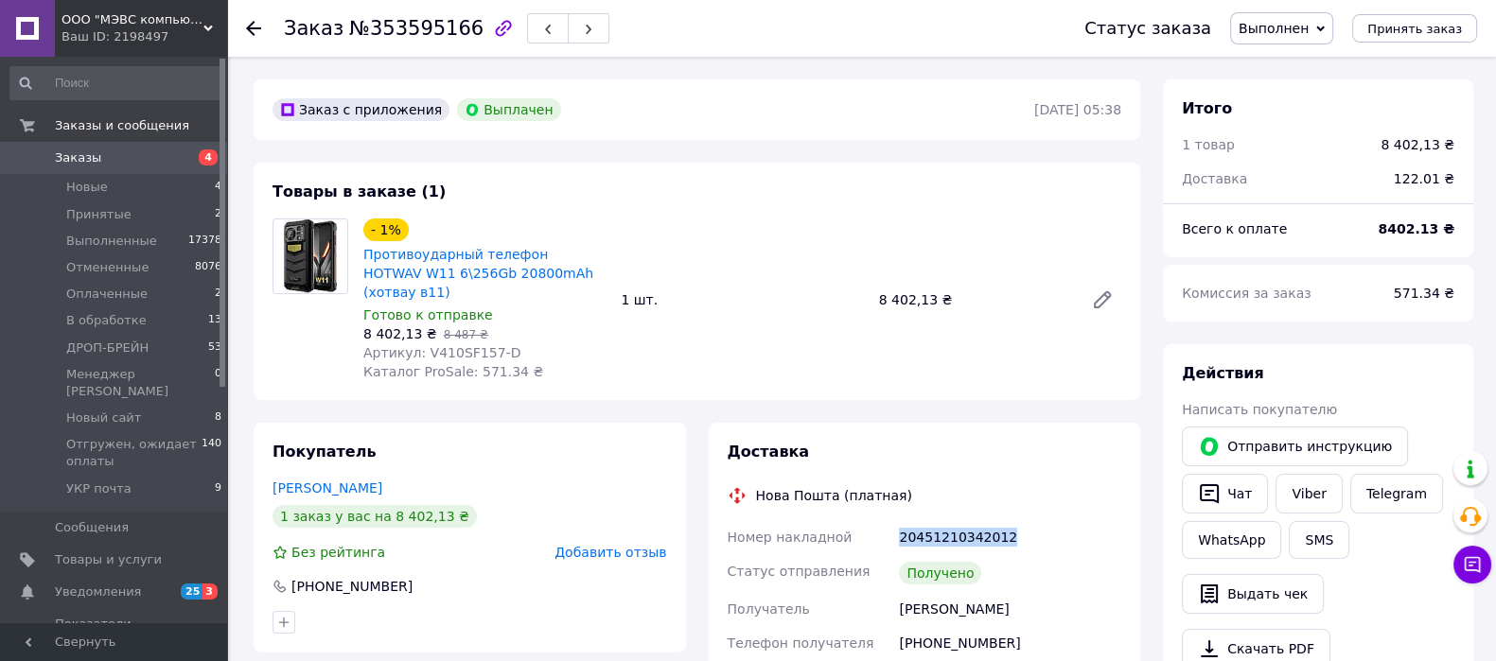
drag, startPoint x: 1000, startPoint y: 517, endPoint x: 922, endPoint y: 512, distance: 78.7
copy div "Номер накладной 20451210342012"
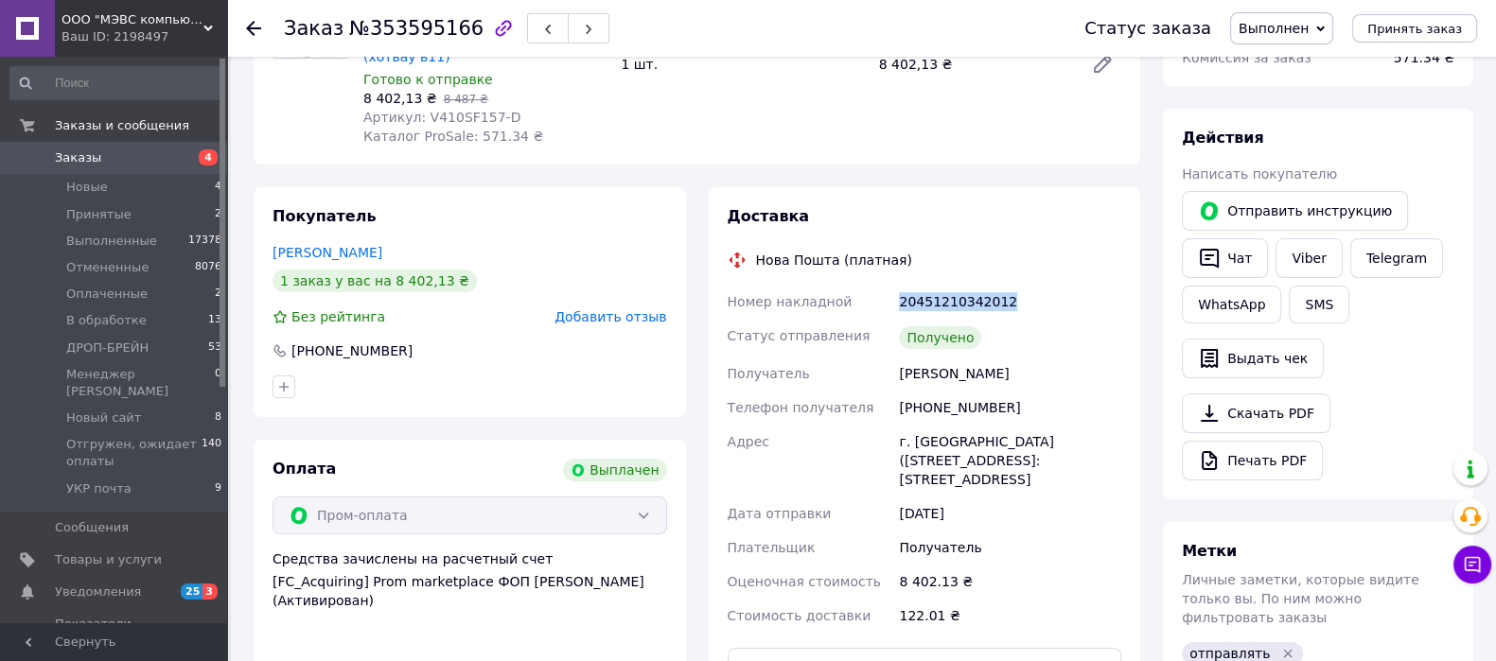
scroll to position [0, 0]
